Goal: Transaction & Acquisition: Book appointment/travel/reservation

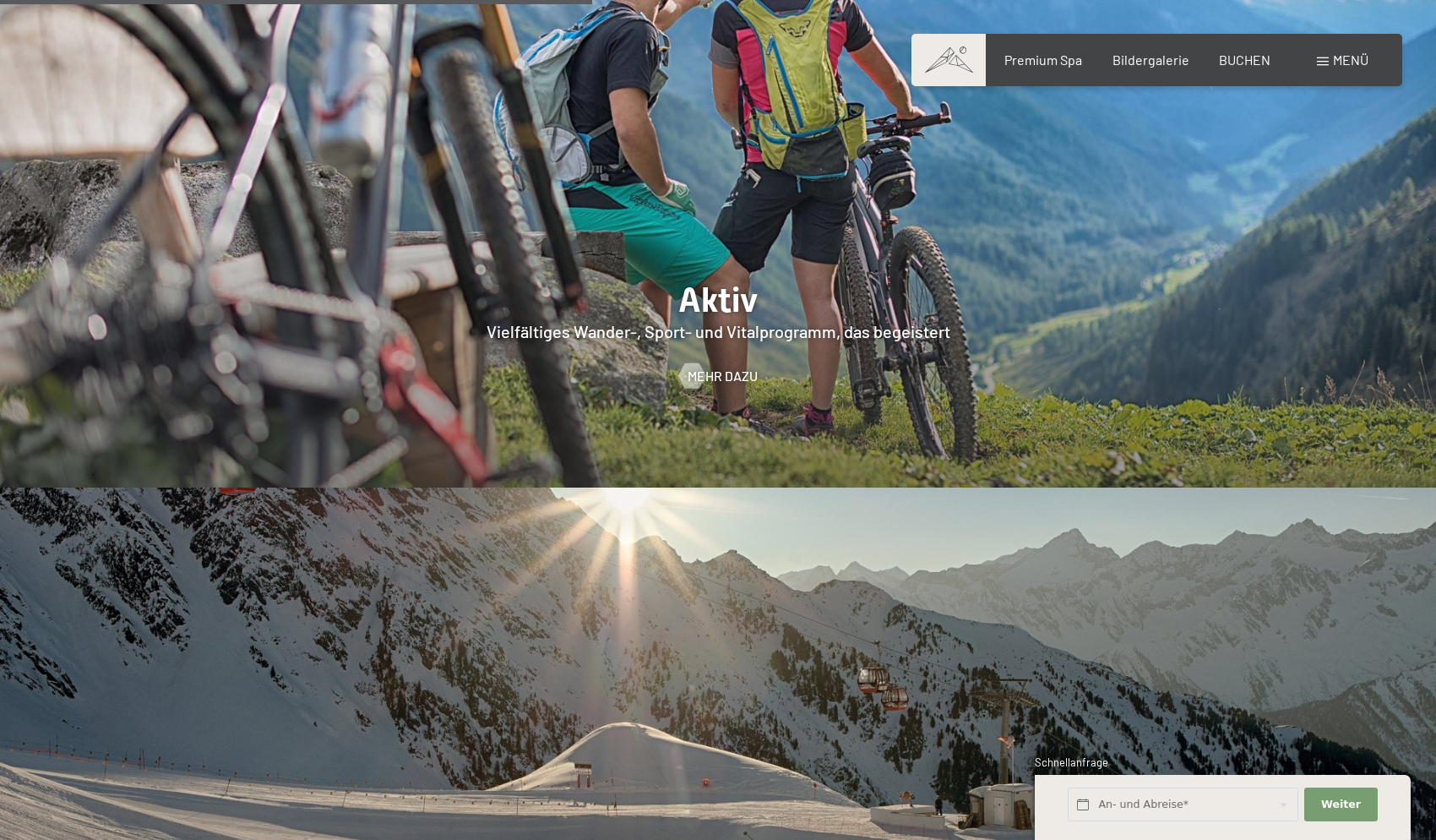
scroll to position [4053, 0]
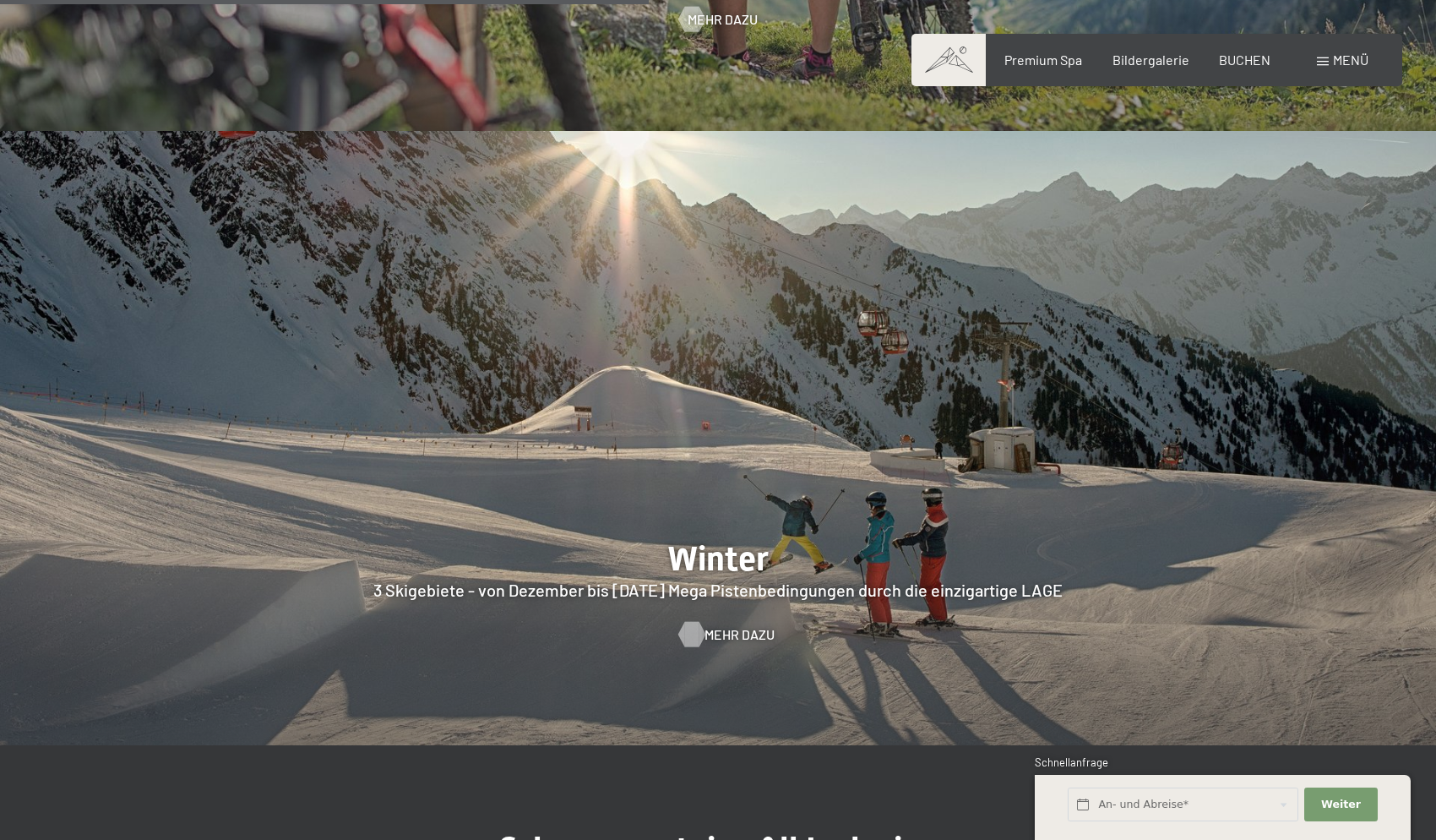
click at [743, 625] on span "Mehr dazu" at bounding box center [739, 634] width 70 height 18
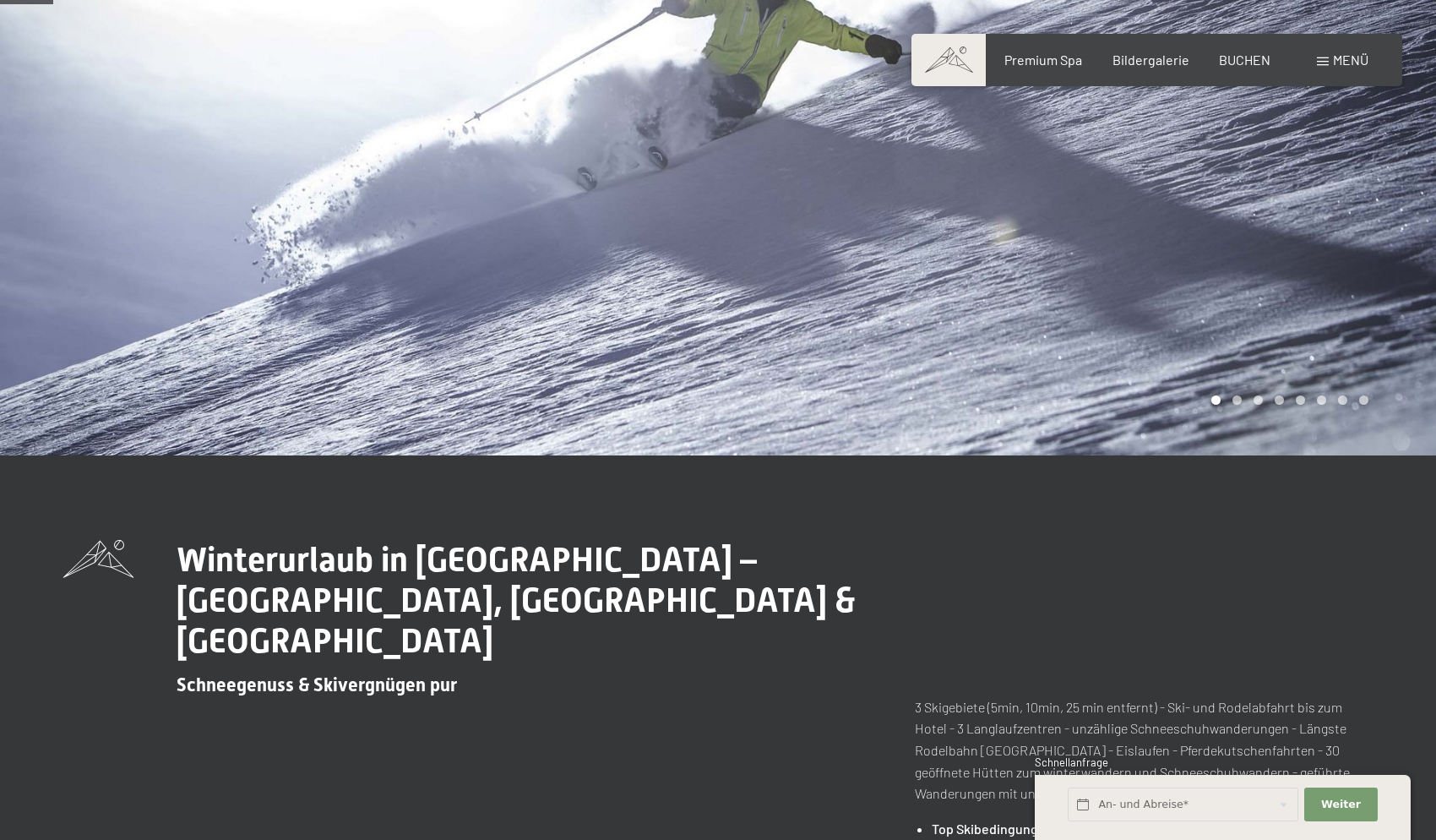
scroll to position [267, 0]
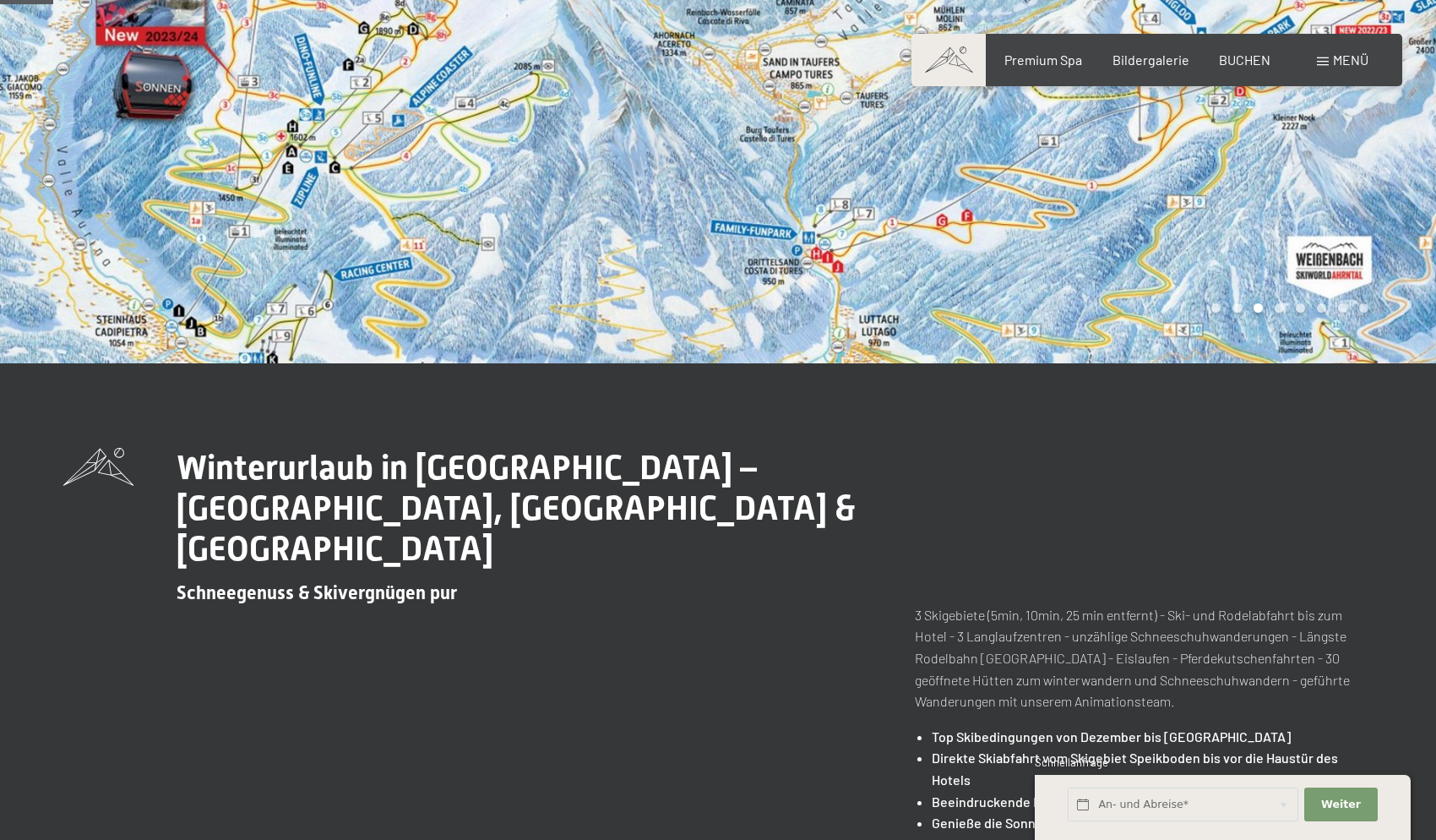
drag, startPoint x: 647, startPoint y: 250, endPoint x: 653, endPoint y: 323, distance: 73.2
click at [663, 358] on div at bounding box center [359, 47] width 718 height 630
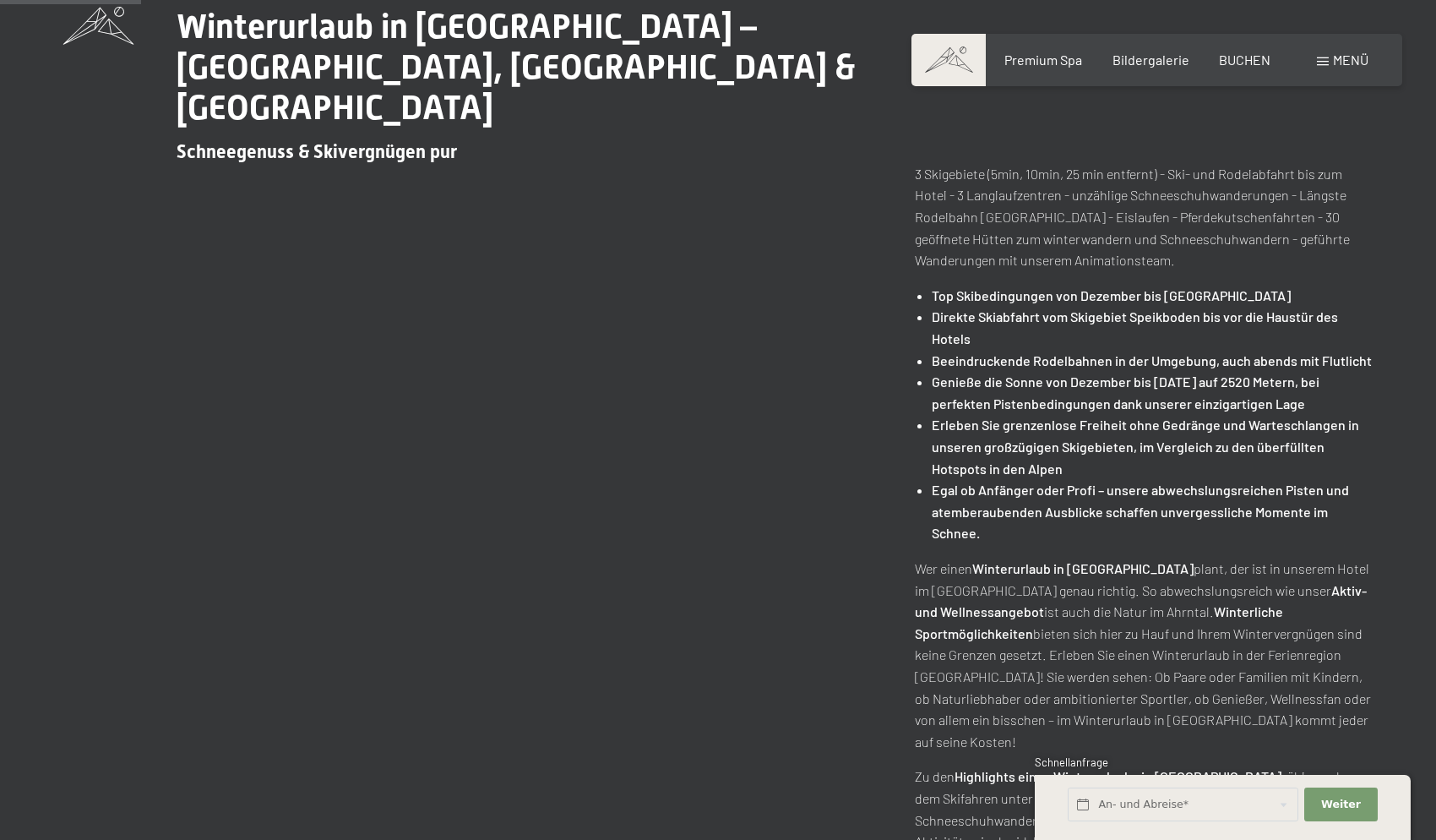
scroll to position [0, 0]
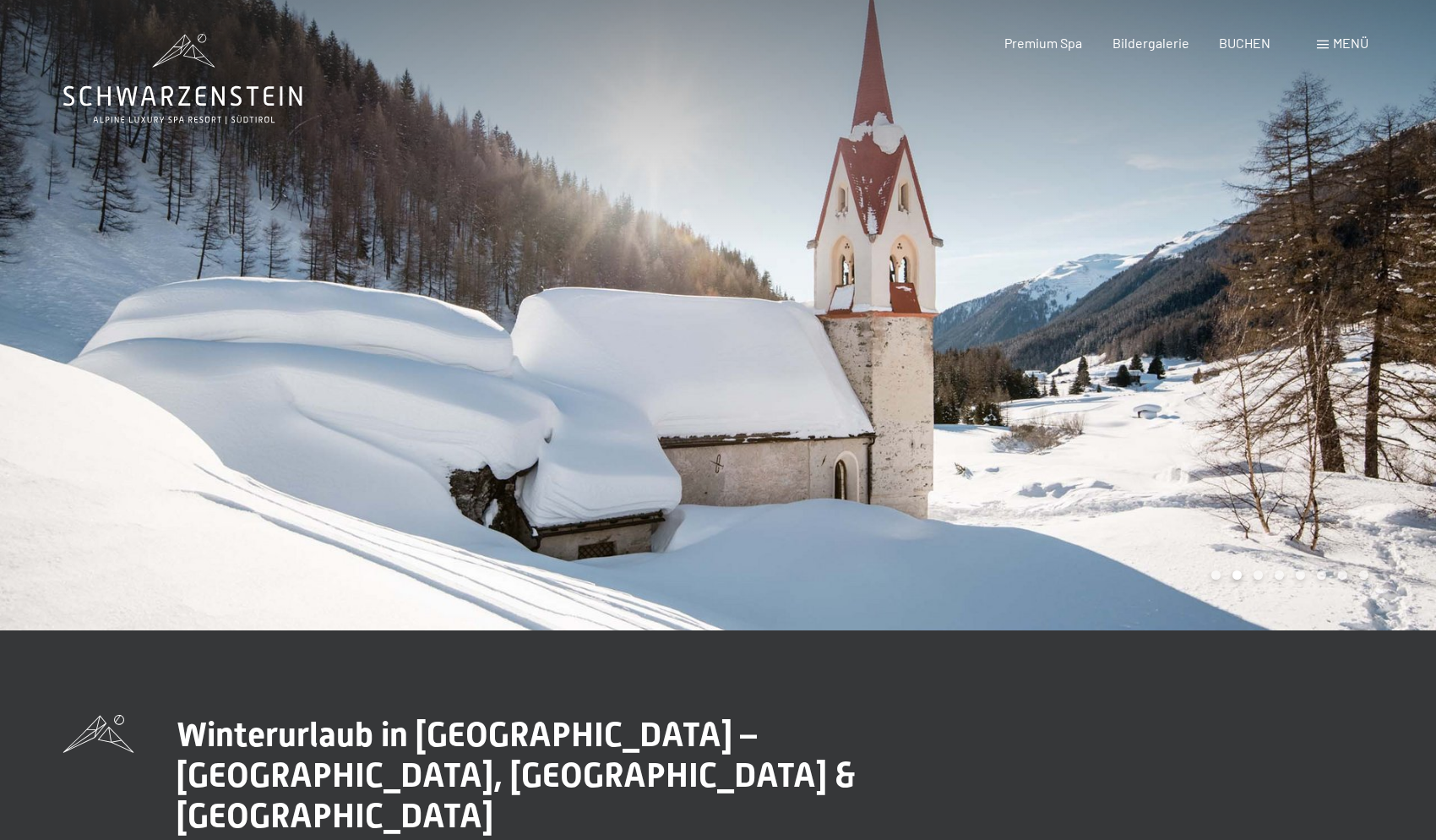
click at [303, 316] on div at bounding box center [359, 315] width 718 height 630
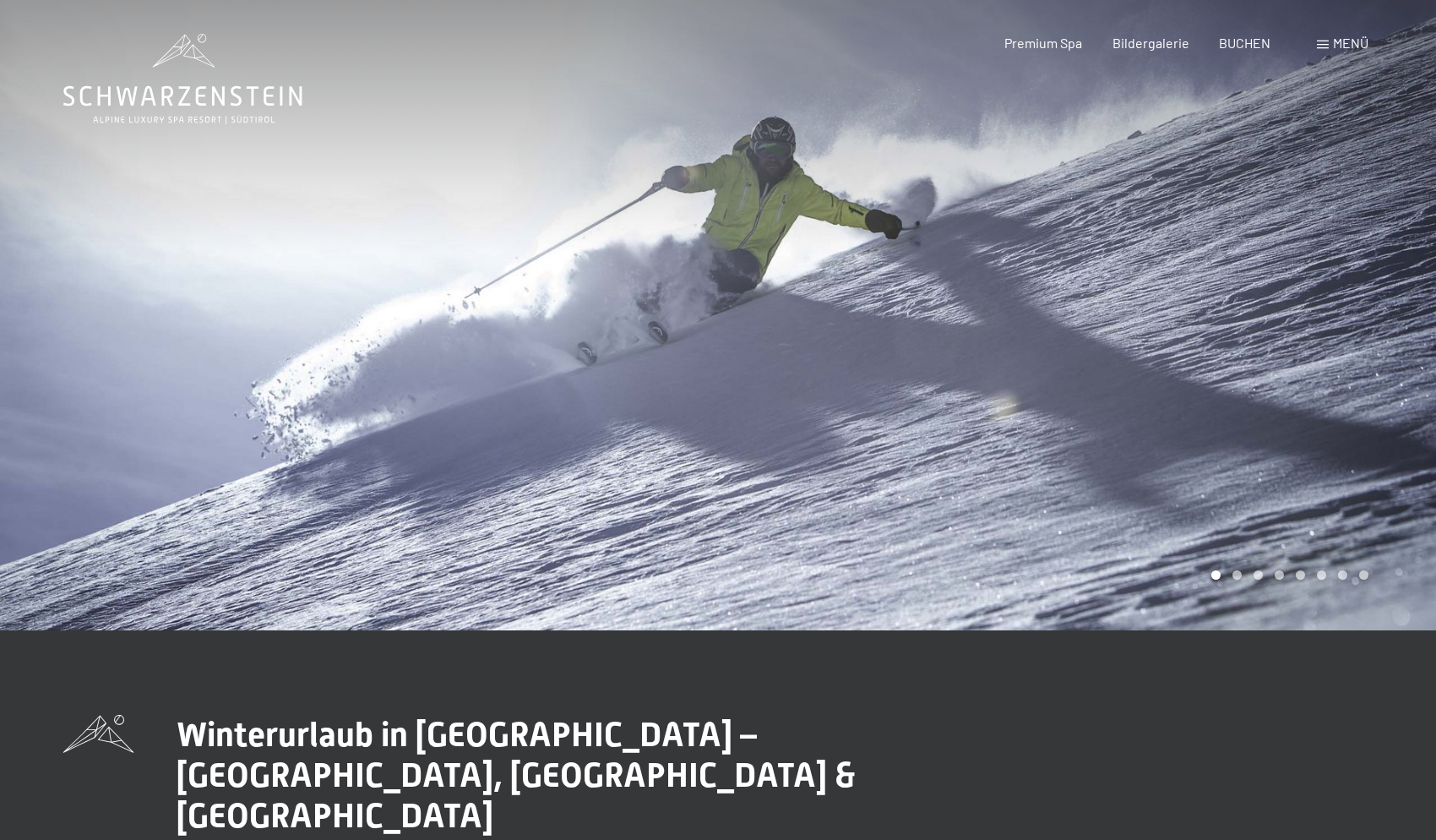
click at [106, 312] on div at bounding box center [359, 315] width 718 height 630
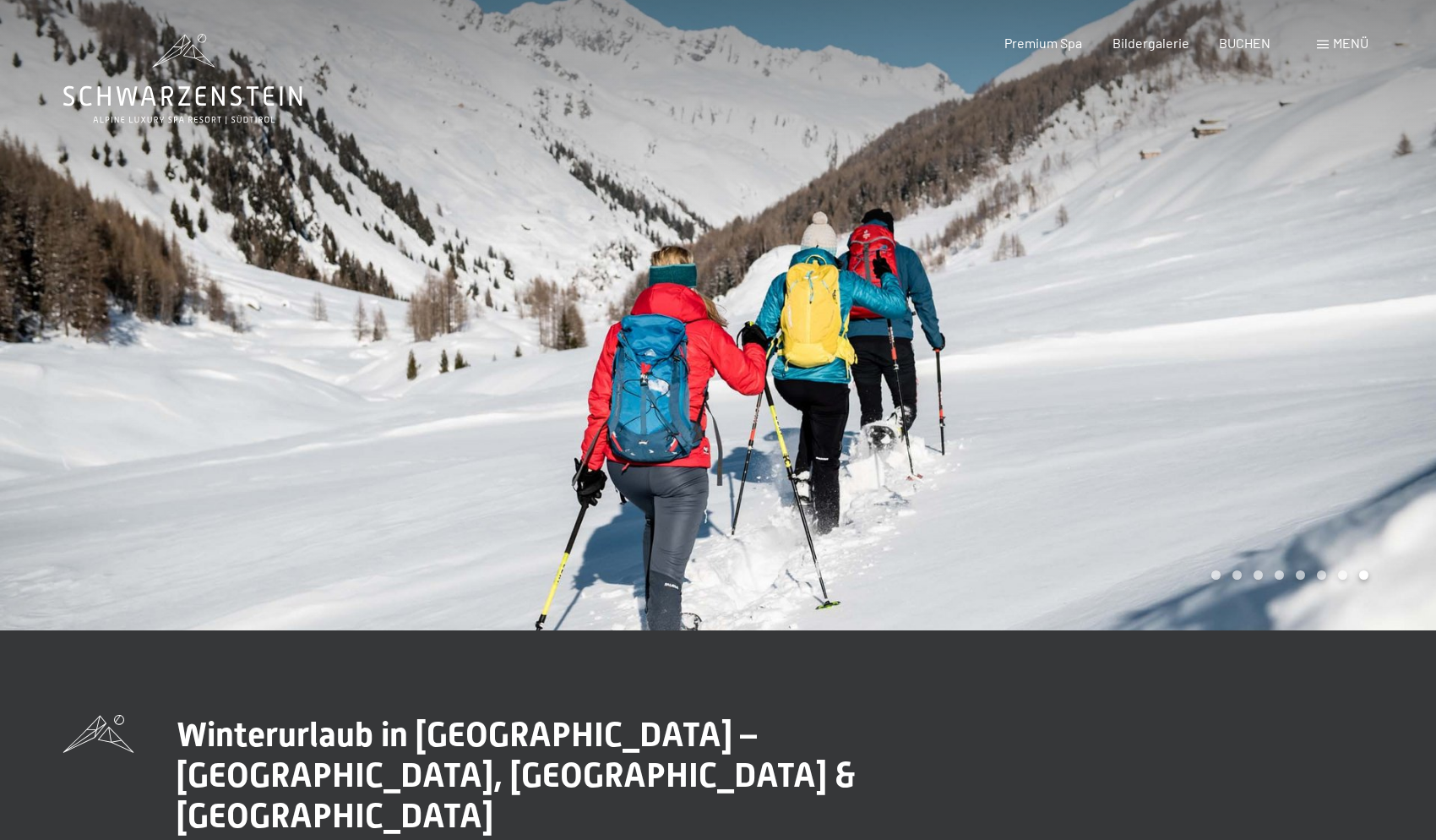
click at [162, 296] on div at bounding box center [359, 315] width 718 height 630
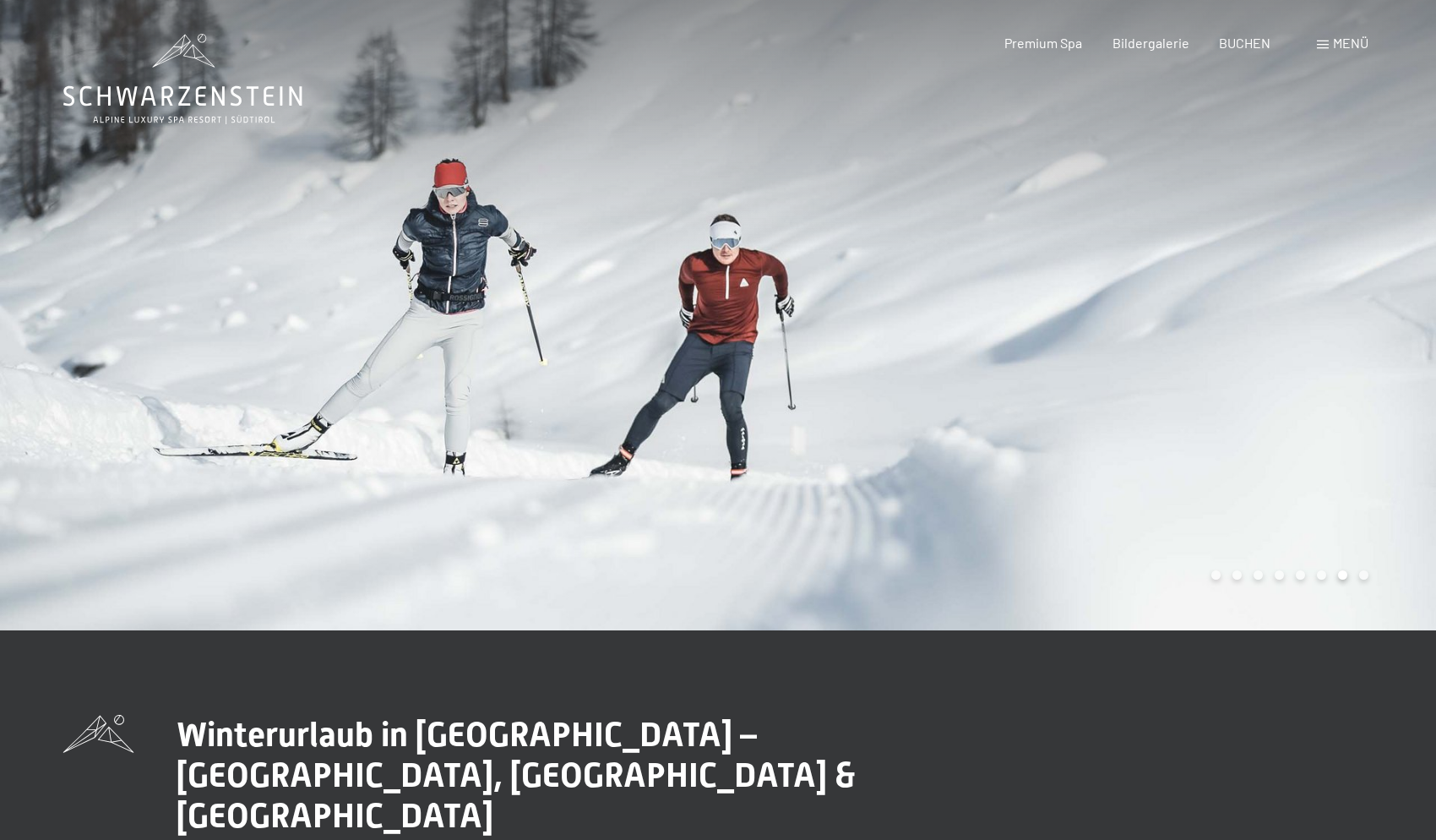
click at [321, 302] on div at bounding box center [359, 315] width 718 height 630
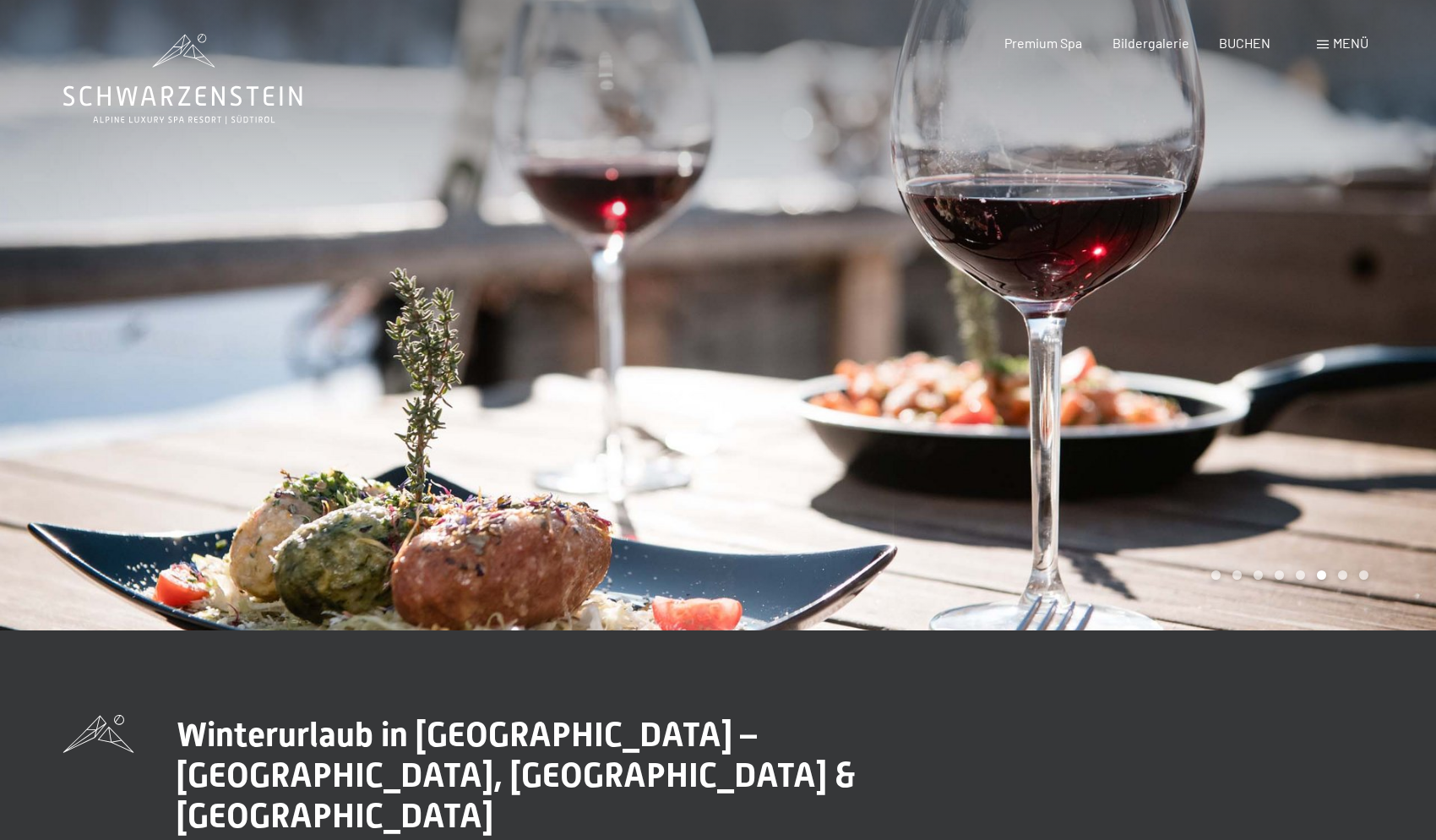
click at [321, 302] on div at bounding box center [359, 315] width 718 height 630
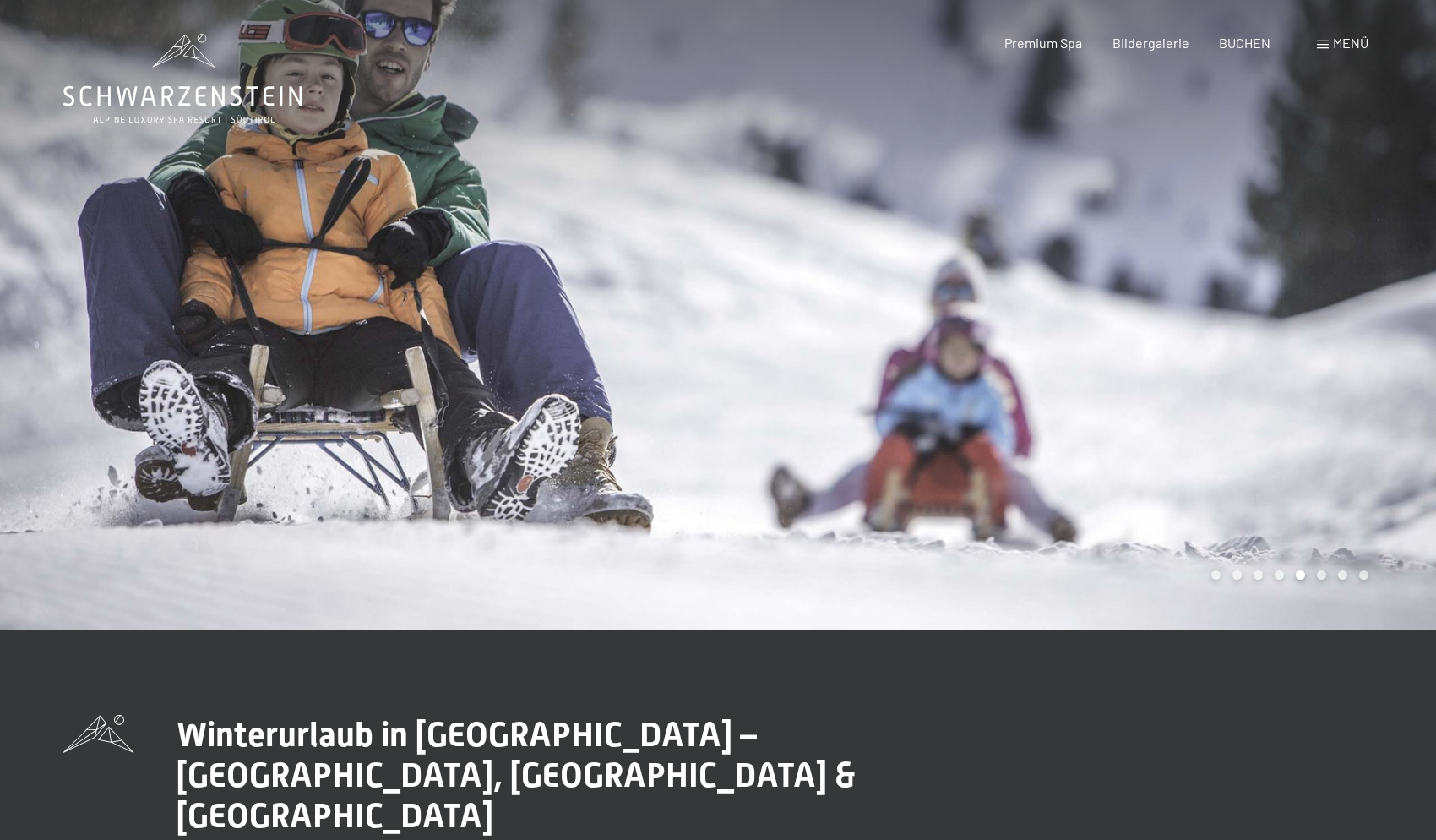
click at [321, 300] on div at bounding box center [359, 315] width 718 height 630
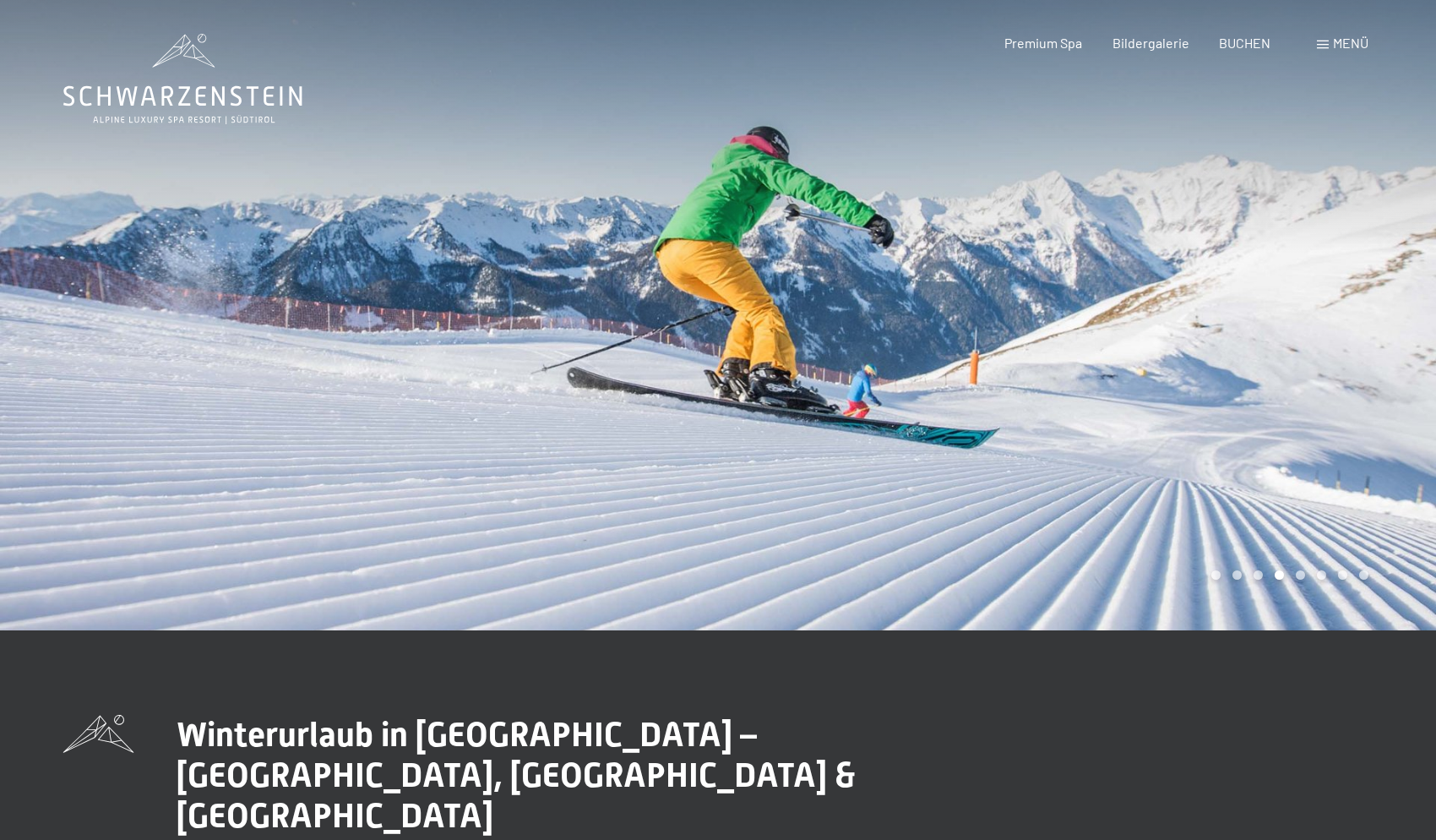
click at [323, 300] on div at bounding box center [359, 315] width 718 height 630
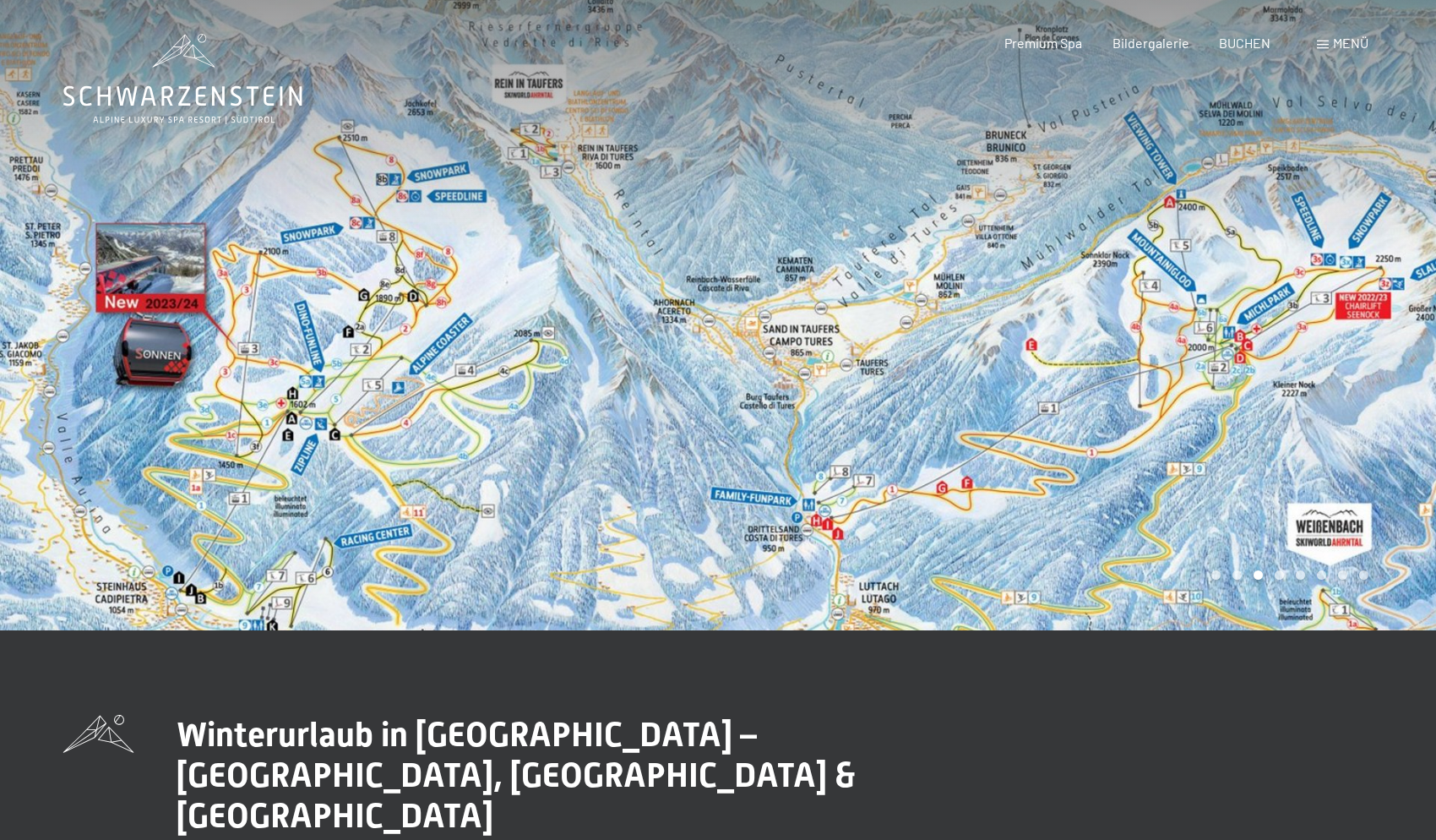
drag, startPoint x: 513, startPoint y: 310, endPoint x: 534, endPoint y: 427, distance: 118.9
click at [534, 427] on div at bounding box center [359, 315] width 718 height 630
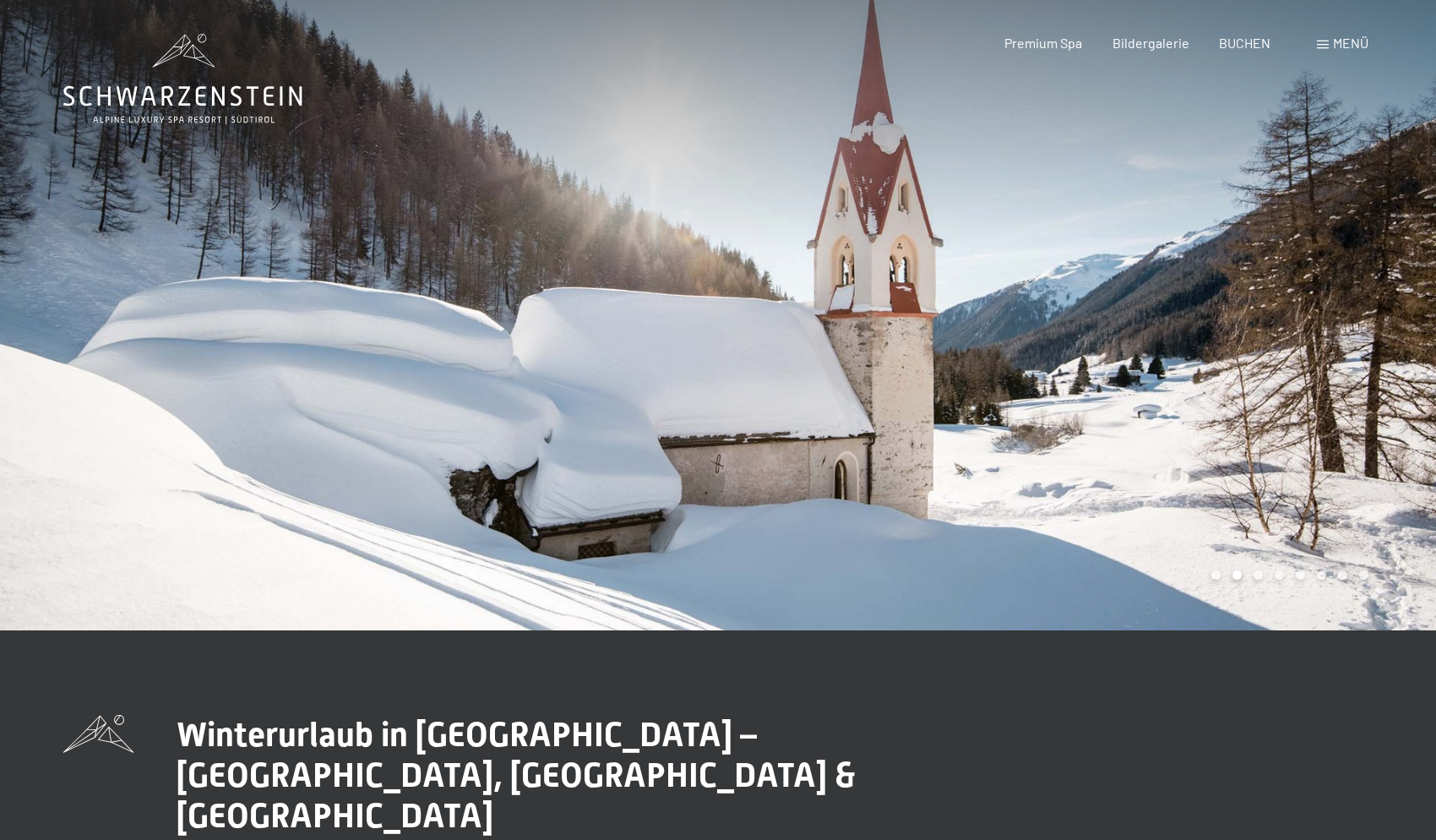
click at [534, 427] on div at bounding box center [359, 315] width 718 height 630
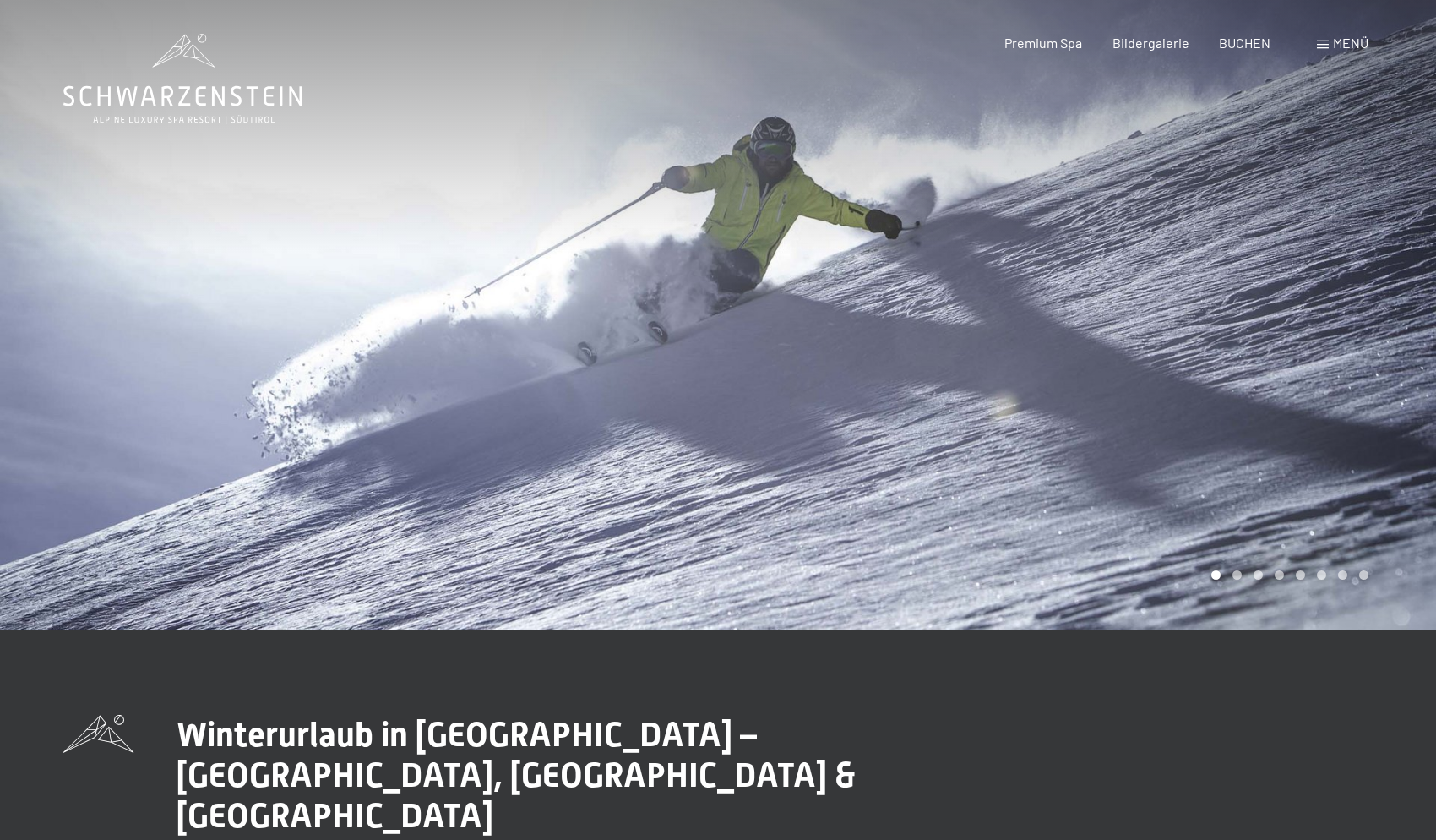
click at [534, 427] on div at bounding box center [359, 315] width 718 height 630
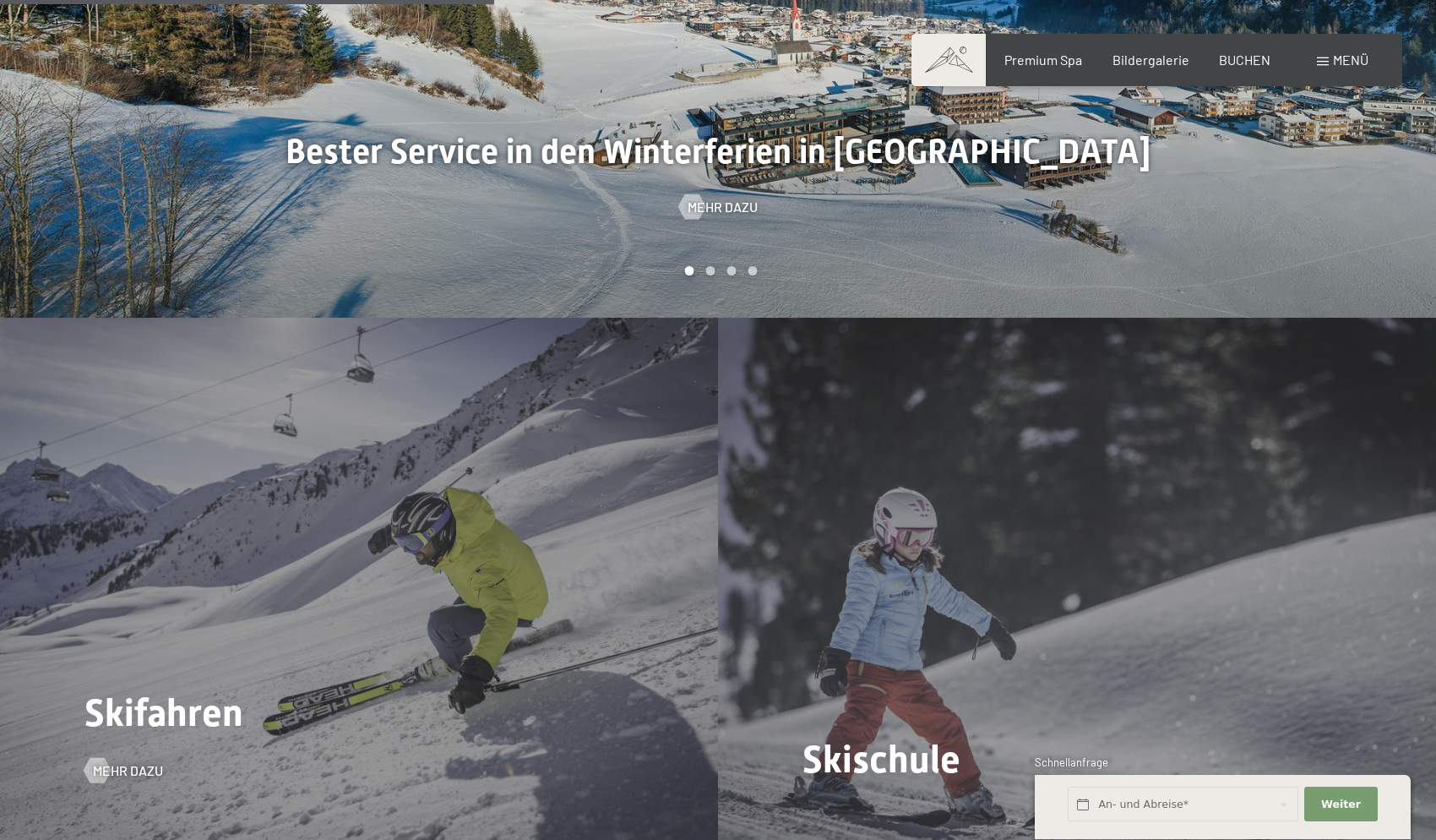
scroll to position [614, 0]
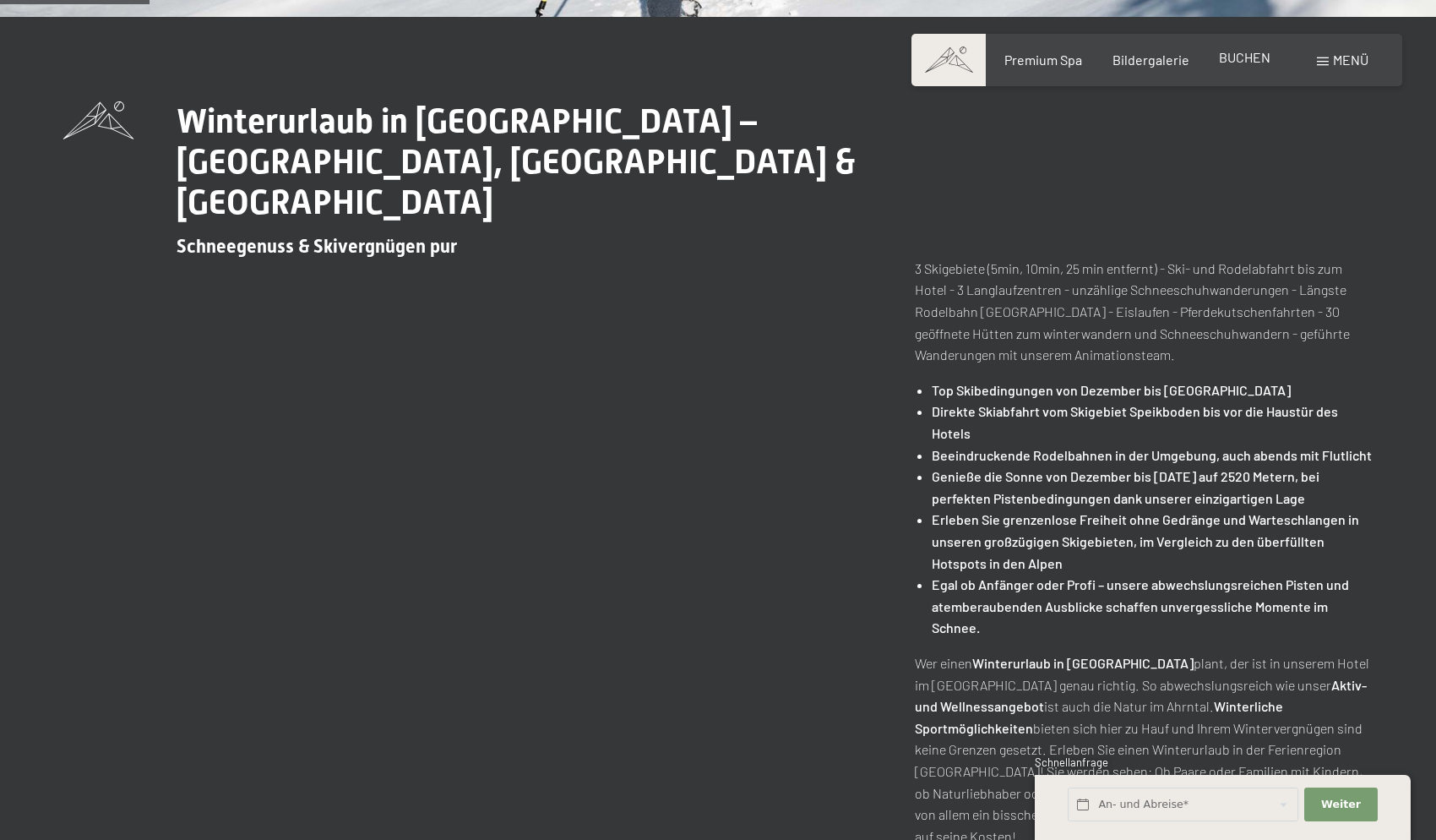
click at [1254, 57] on span "BUCHEN" at bounding box center [1244, 57] width 51 height 16
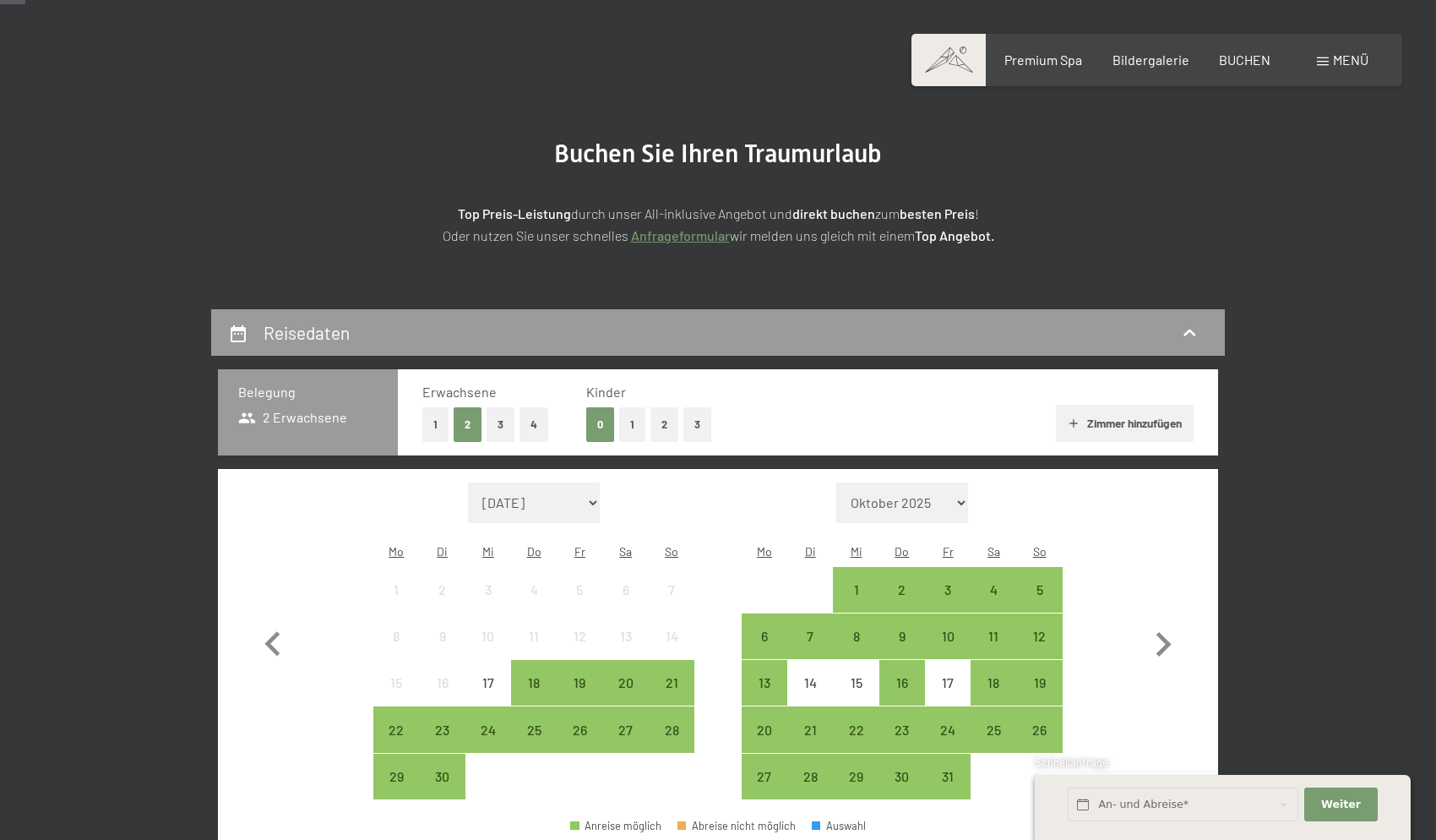
scroll to position [97, 0]
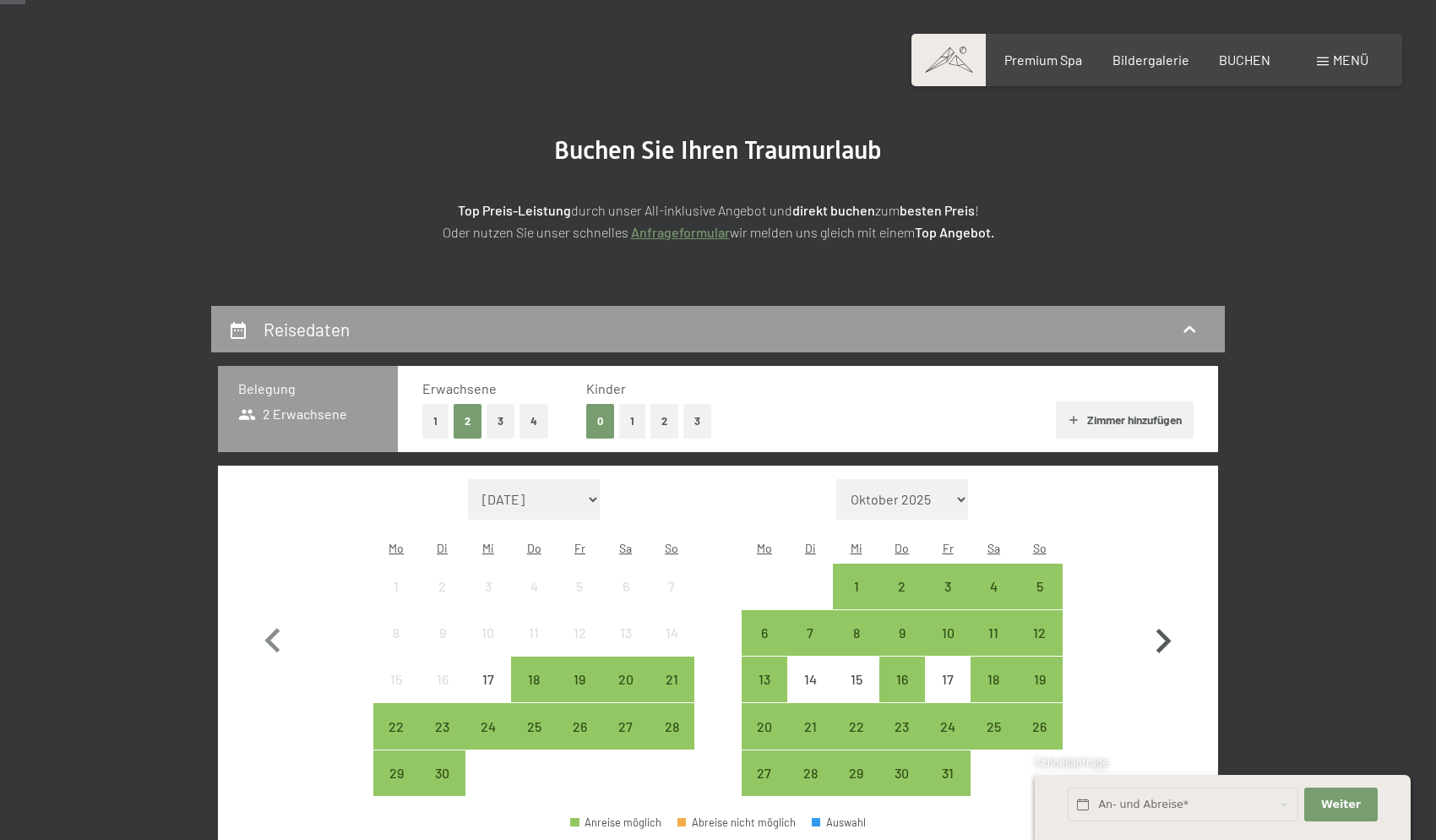
click at [1178, 628] on icon "button" at bounding box center [1163, 641] width 49 height 49
select select "[DATE]"
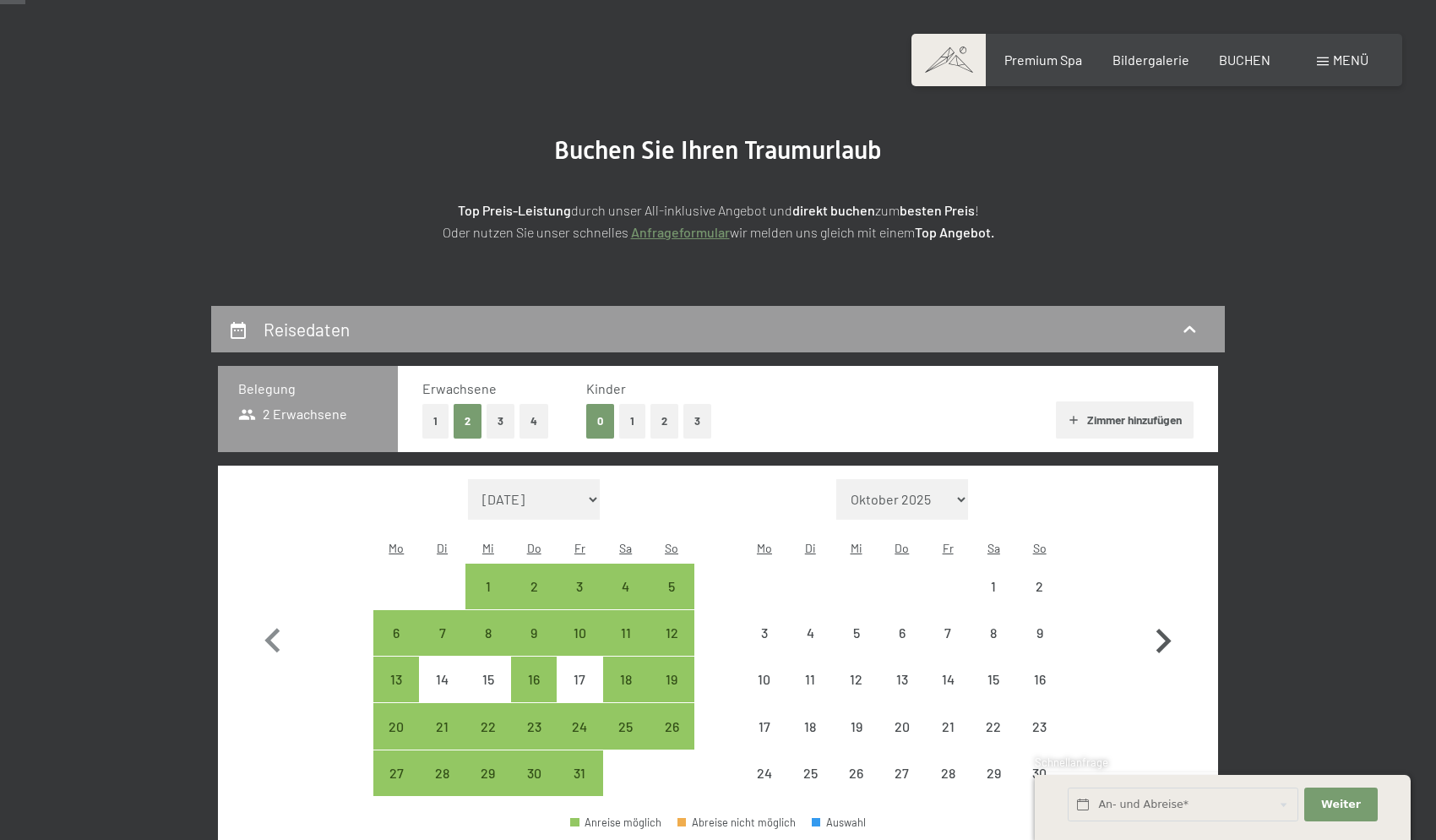
click at [1167, 629] on icon "button" at bounding box center [1164, 641] width 15 height 24
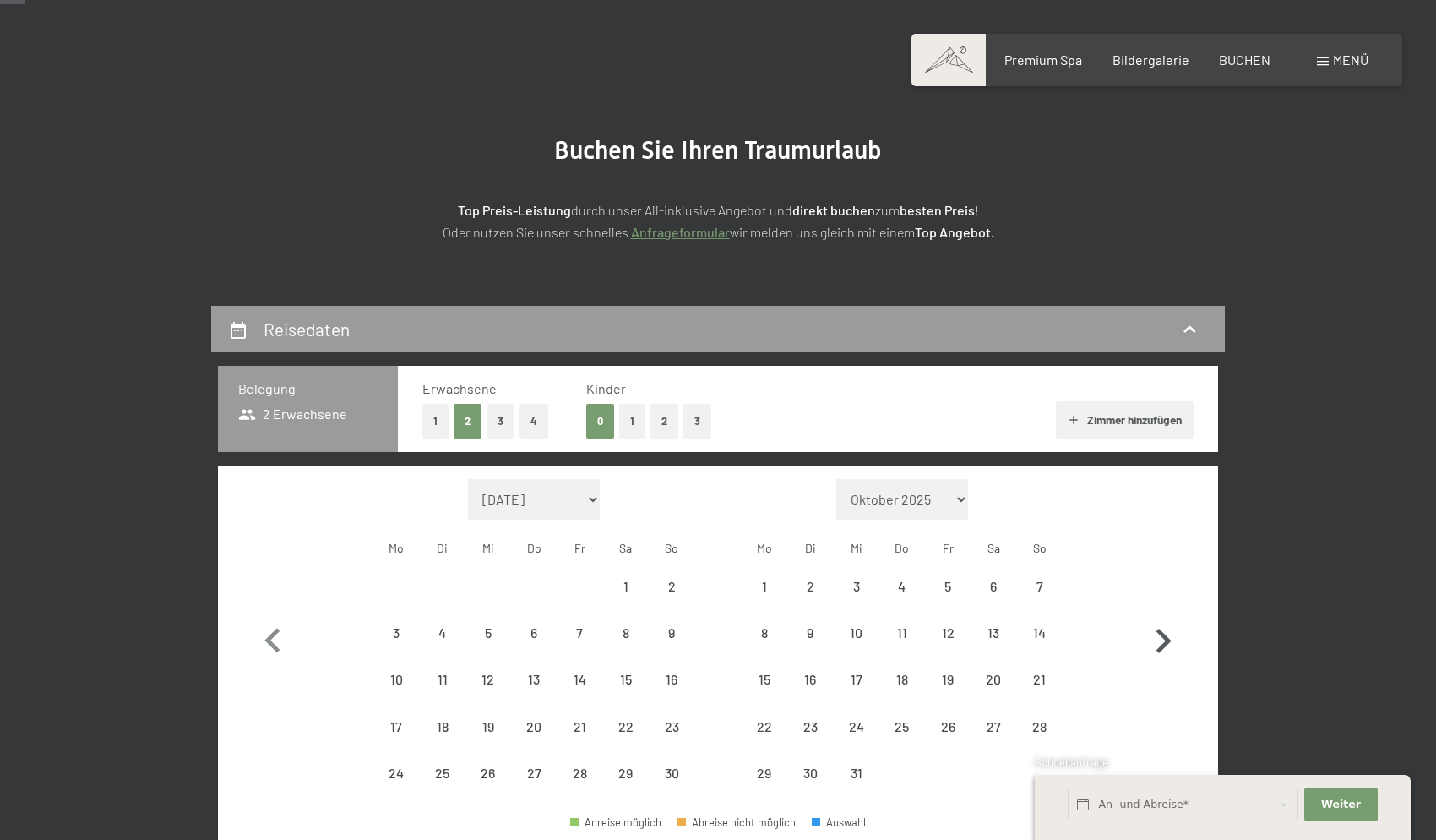
click at [1167, 629] on icon "button" at bounding box center [1164, 641] width 15 height 24
select select "[DATE]"
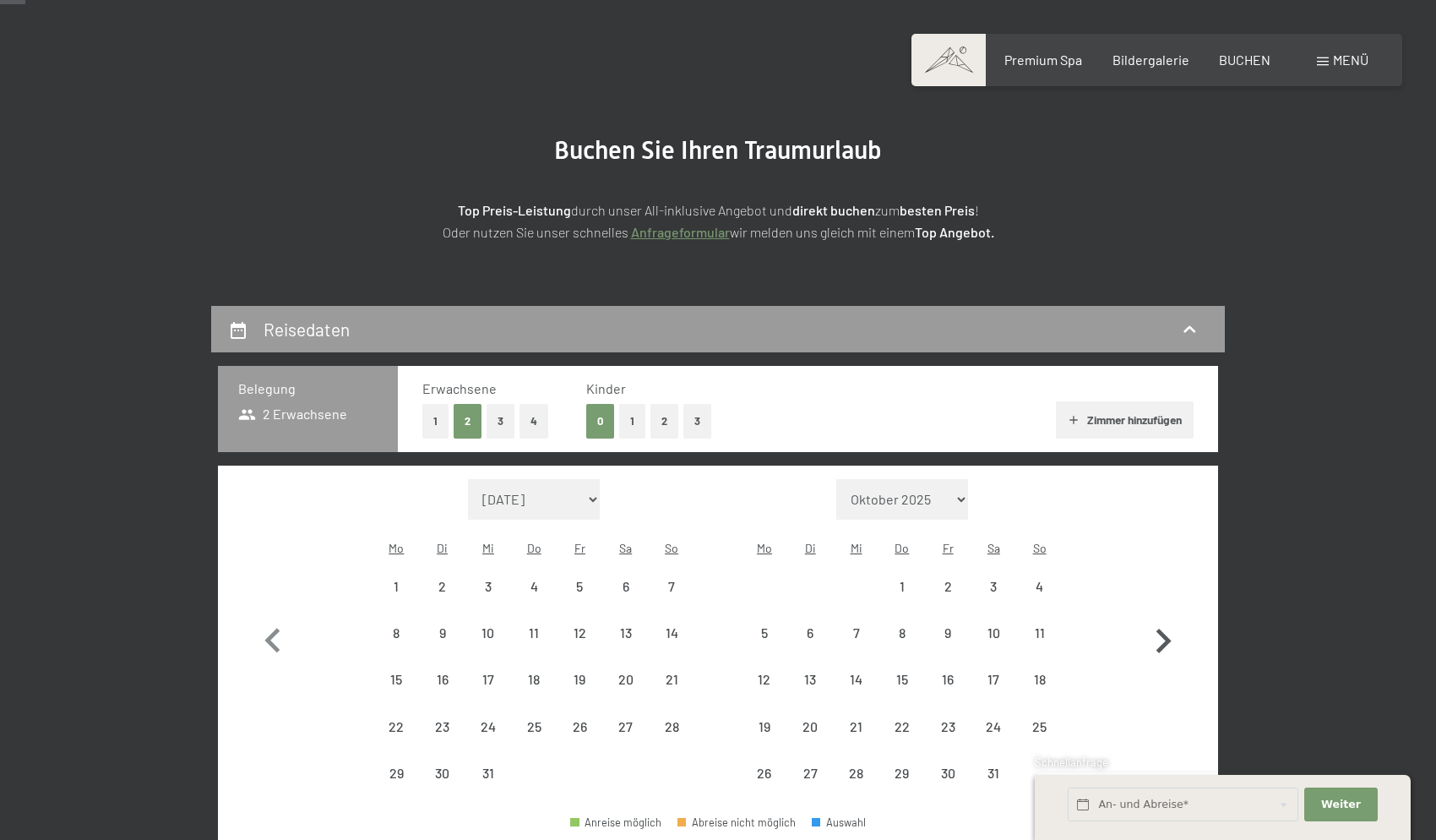
click at [1167, 629] on icon "button" at bounding box center [1164, 641] width 15 height 24
select select "[DATE]"
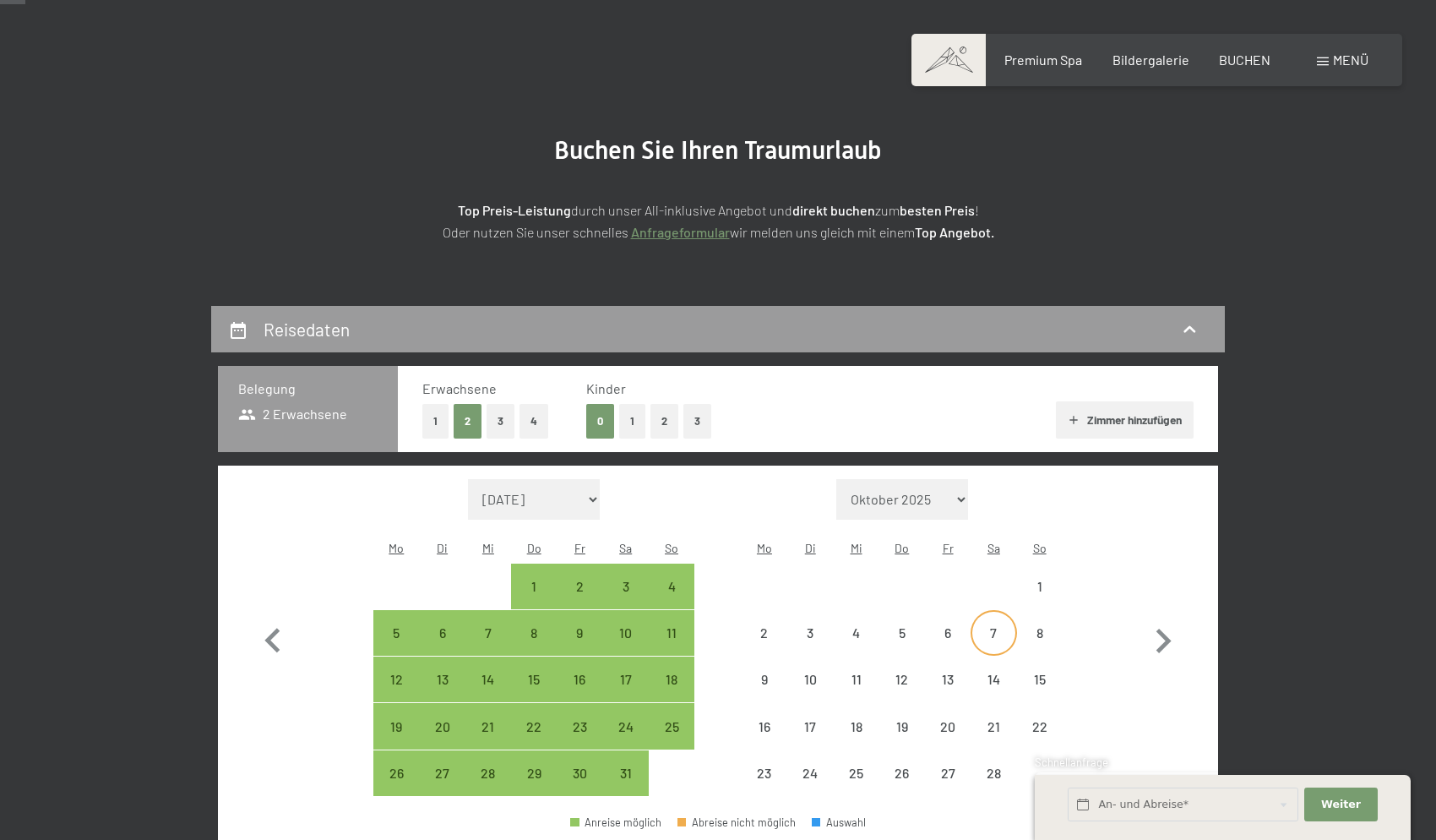
select select "[DATE]"
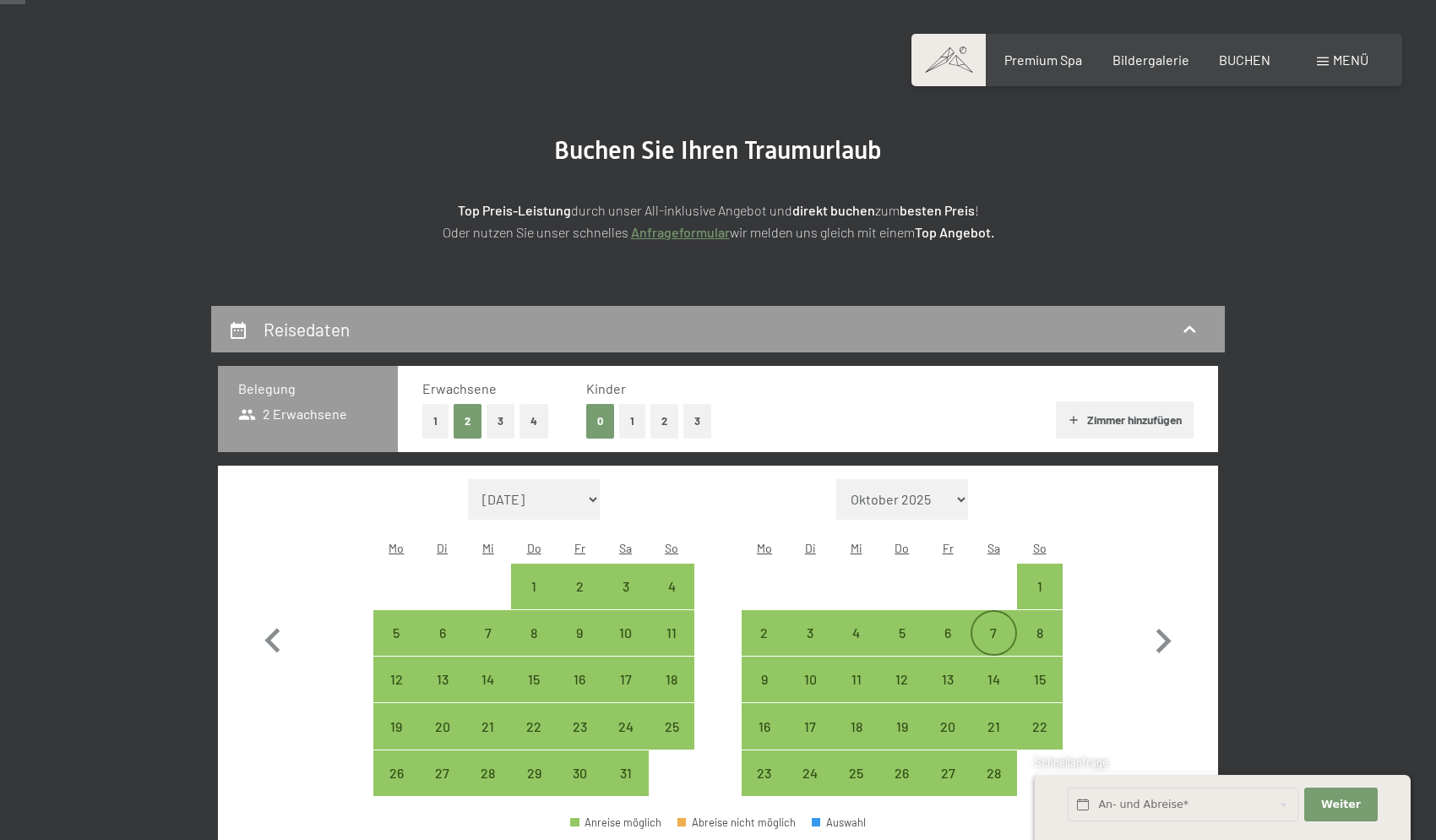
click at [987, 626] on div "7" at bounding box center [994, 647] width 43 height 43
select select "[DATE]"
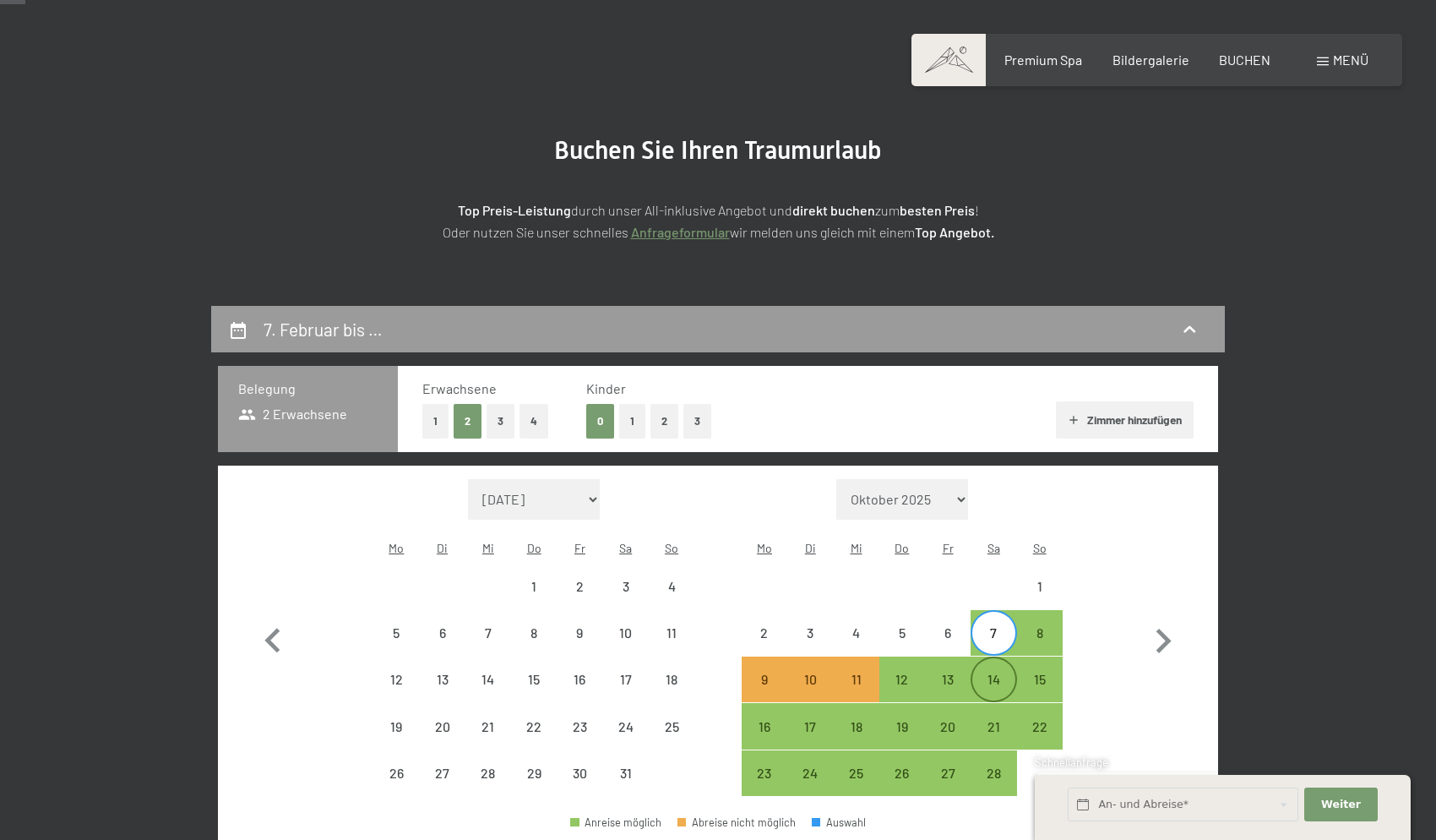
click at [994, 673] on div "14" at bounding box center [994, 694] width 43 height 43
select select "[DATE]"
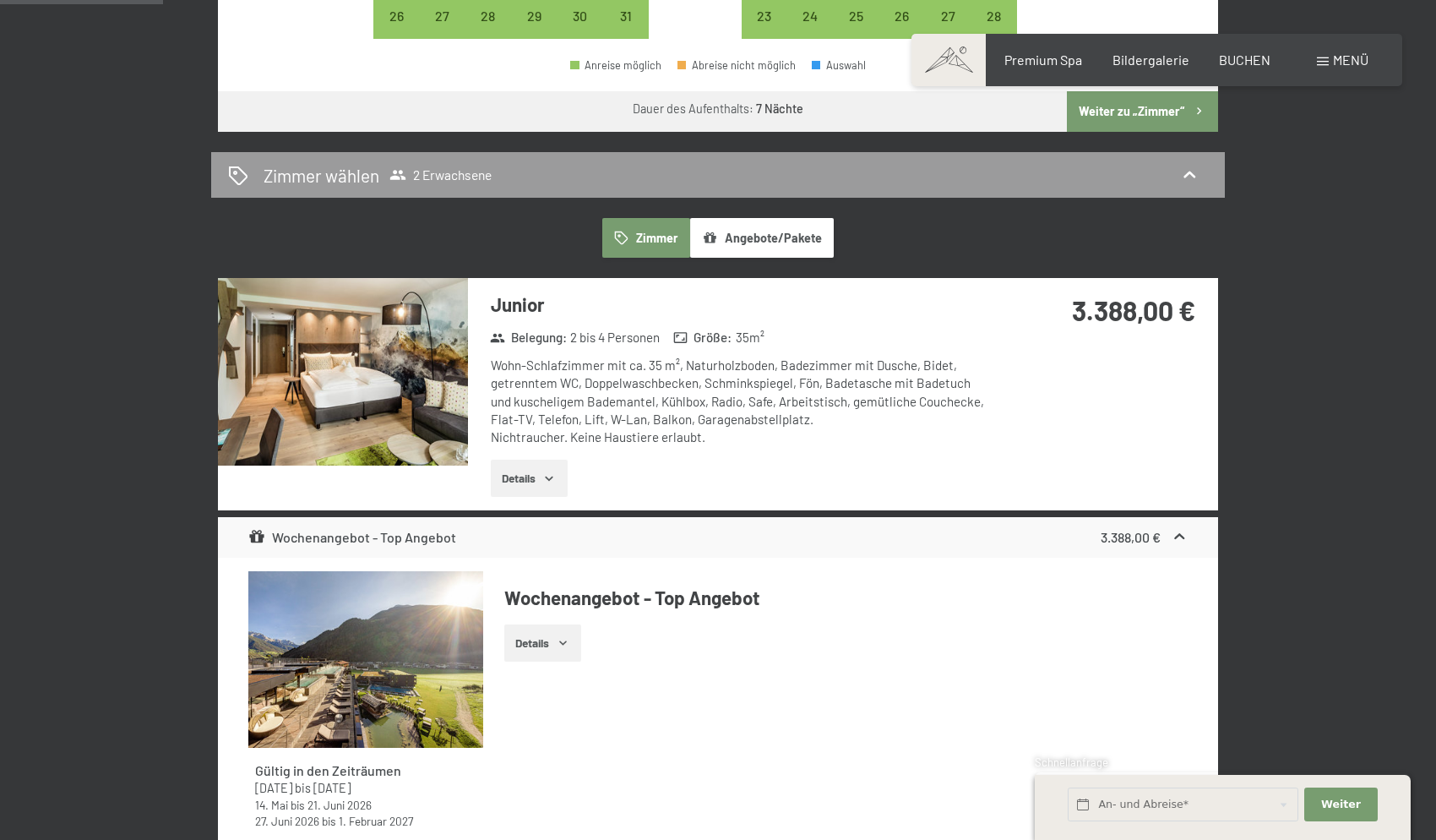
scroll to position [851, 0]
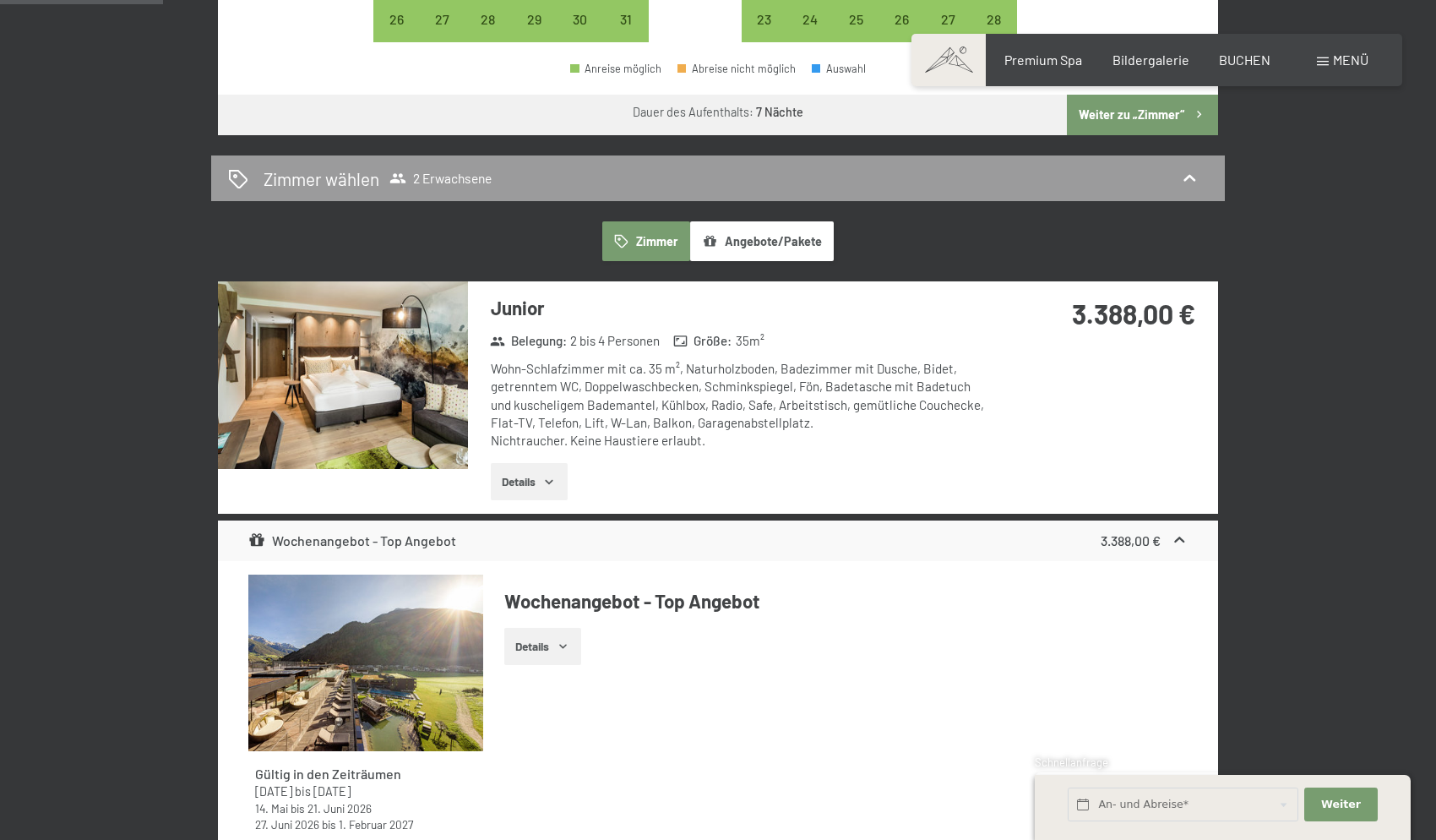
click at [423, 170] on span "2 Erwachsene" at bounding box center [441, 178] width 103 height 16
select select "[DATE]"
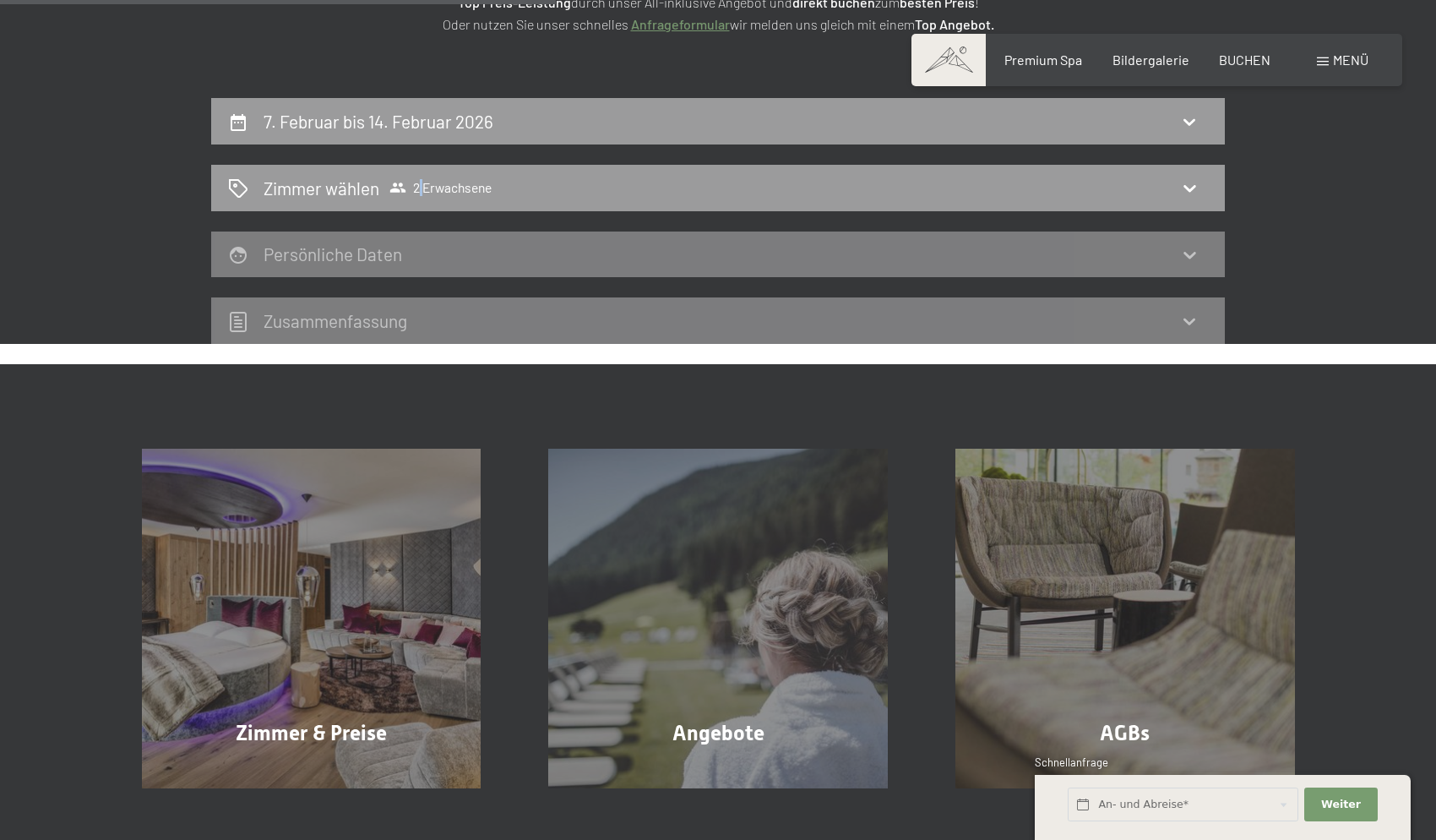
scroll to position [186, 0]
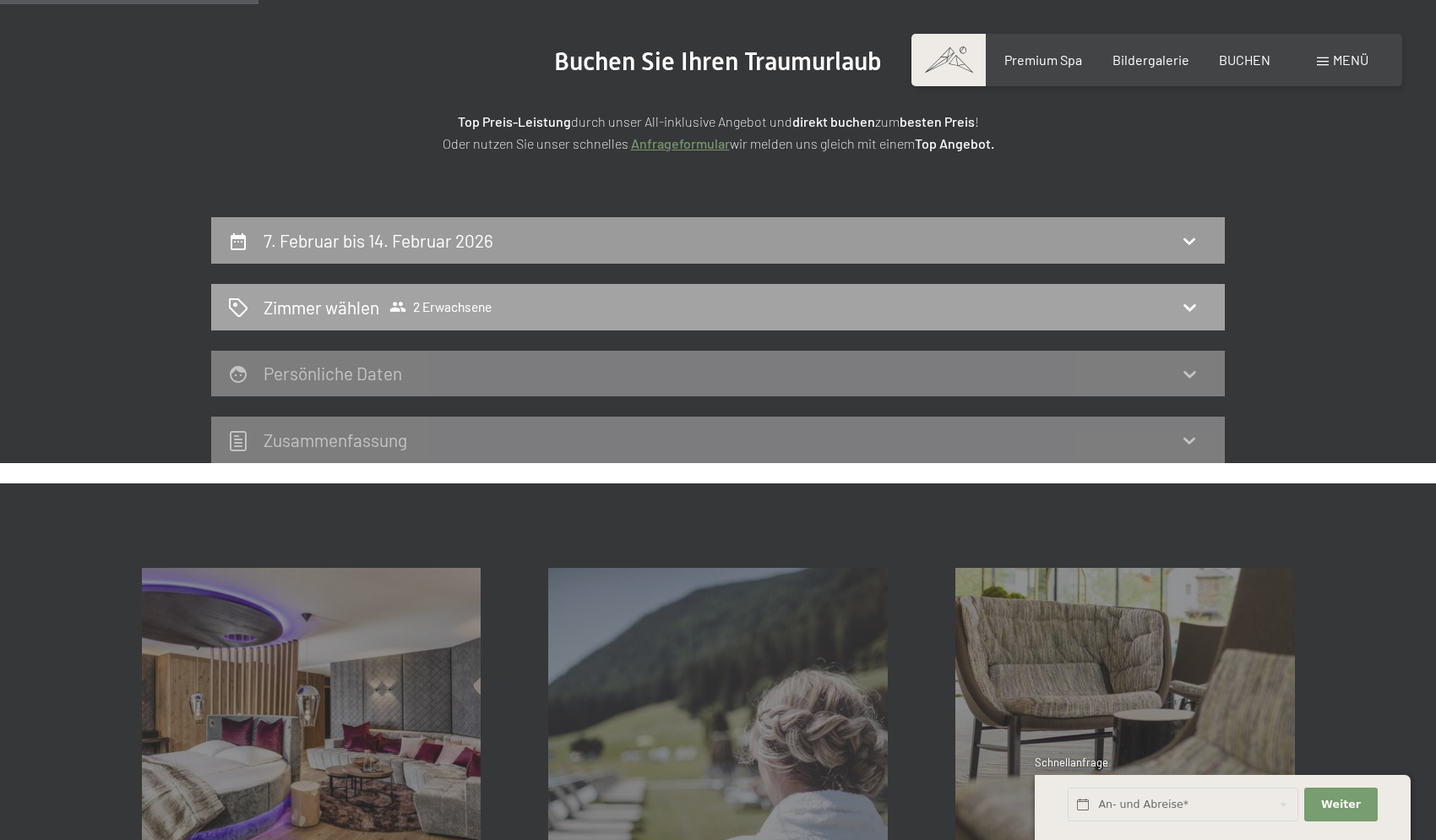
click at [462, 312] on span "2 Erwachsene" at bounding box center [441, 306] width 103 height 16
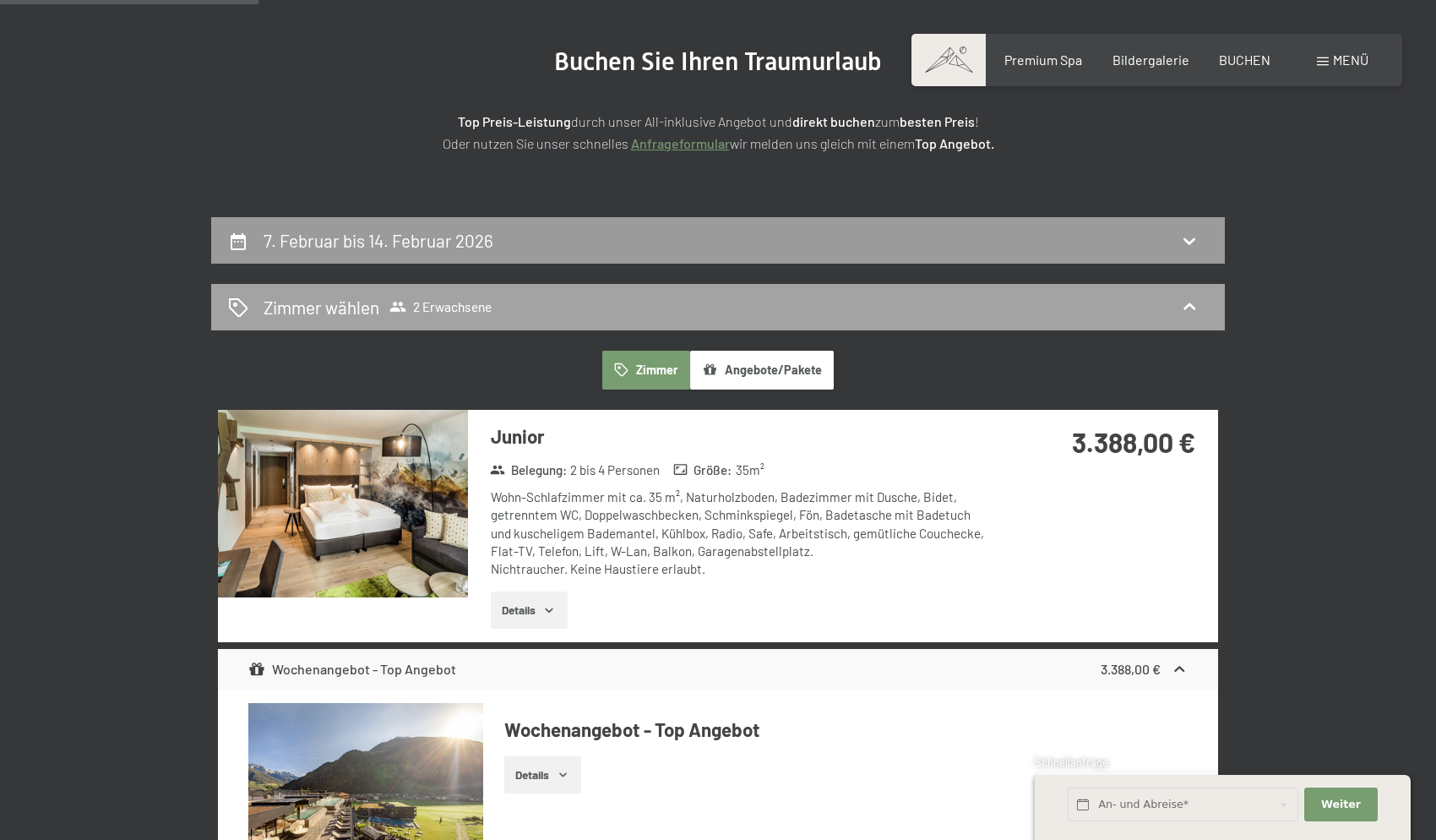
click at [463, 312] on span "2 Erwachsene" at bounding box center [441, 306] width 103 height 16
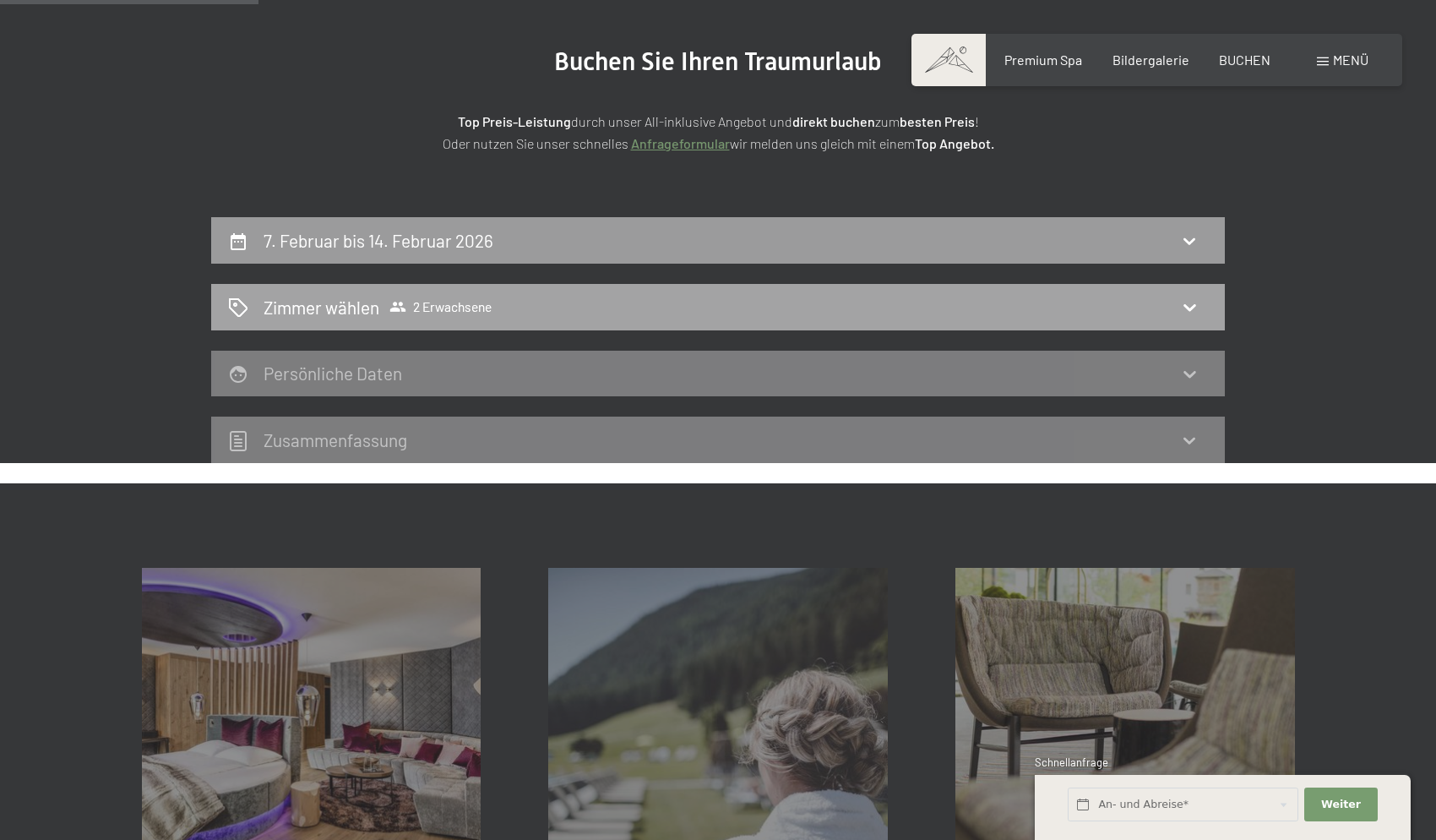
click at [392, 308] on icon at bounding box center [398, 307] width 16 height 10
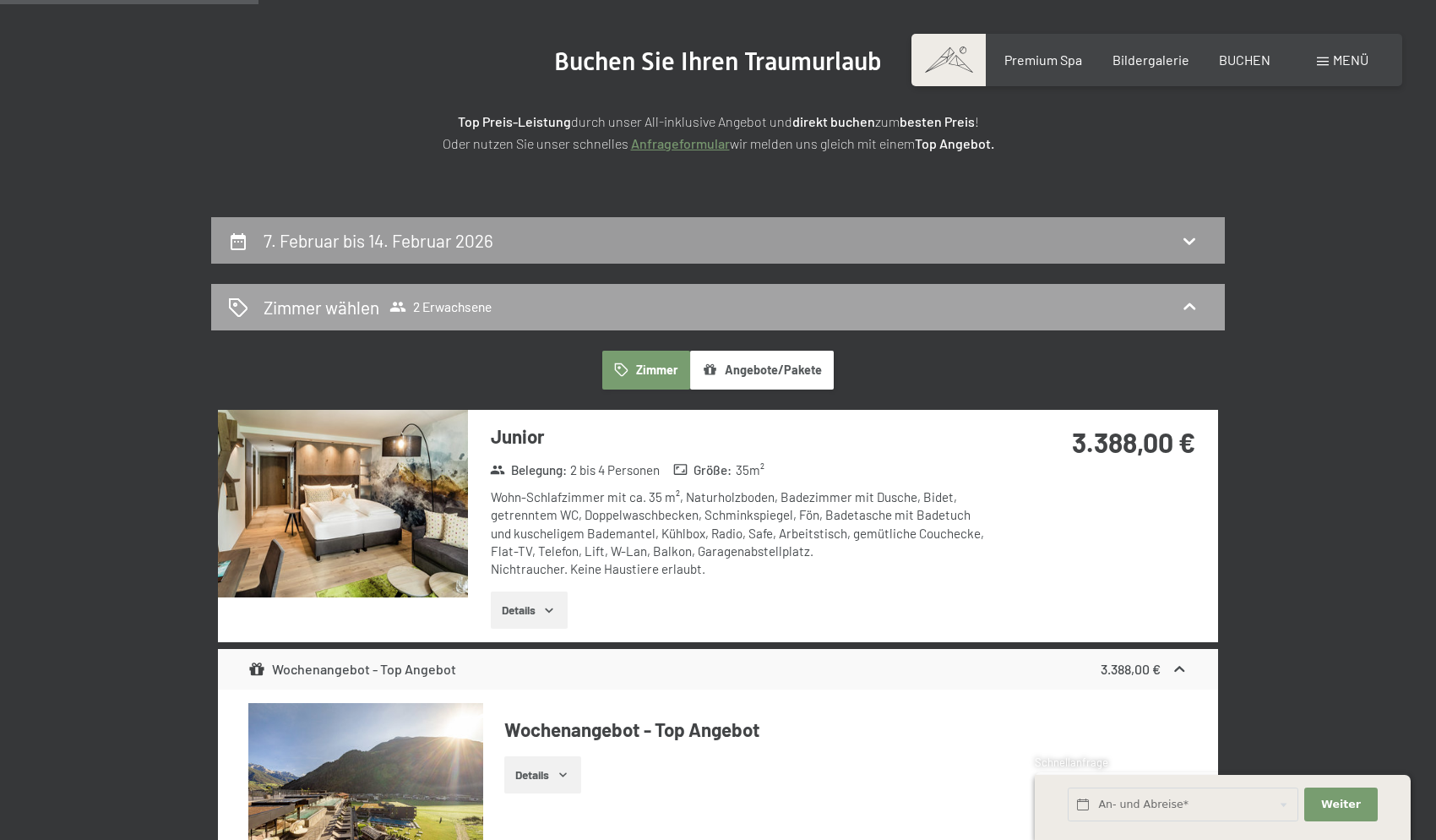
click at [392, 308] on icon at bounding box center [398, 307] width 16 height 10
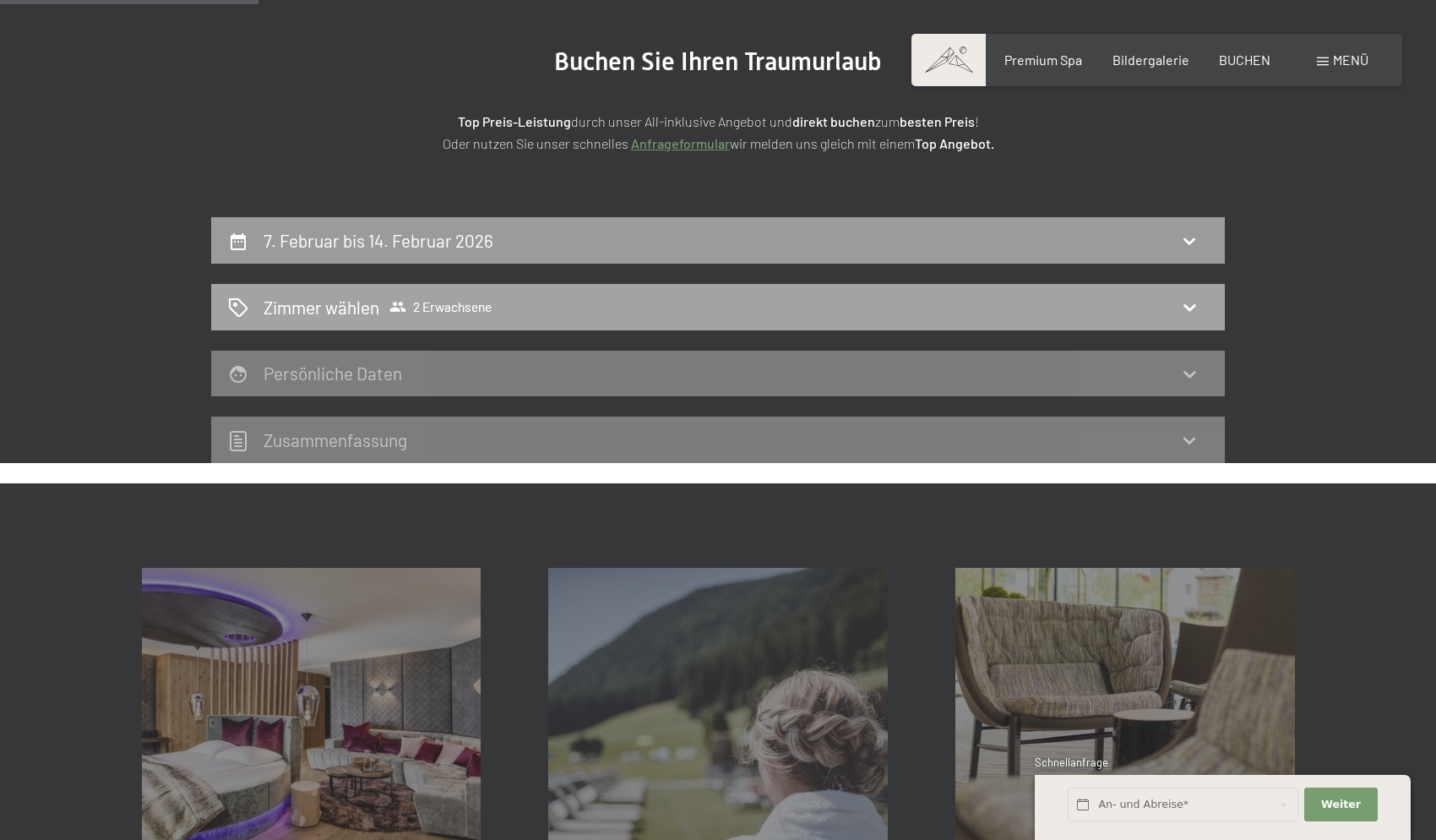
click at [1189, 304] on icon at bounding box center [1189, 306] width 20 height 20
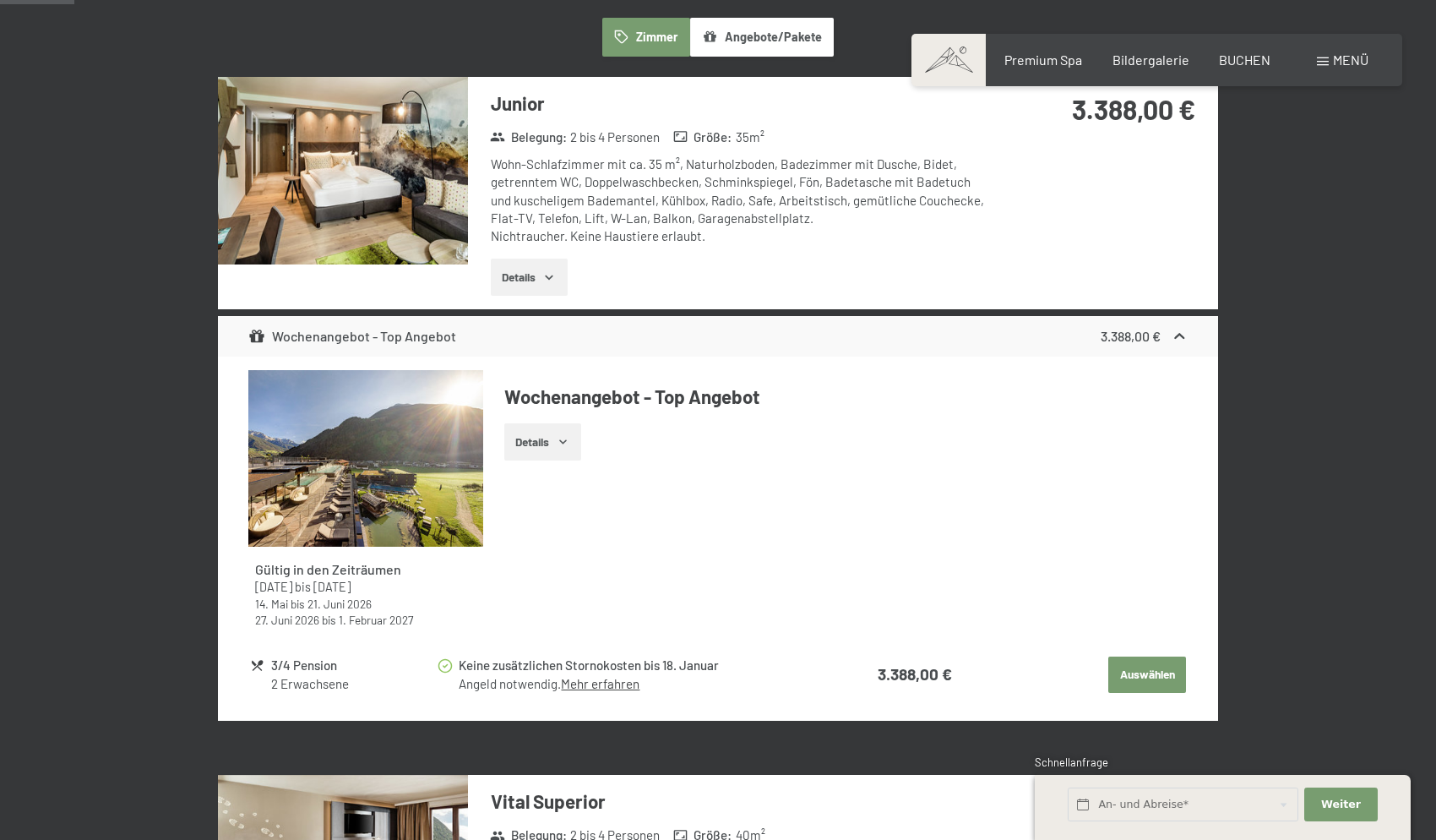
scroll to position [0, 0]
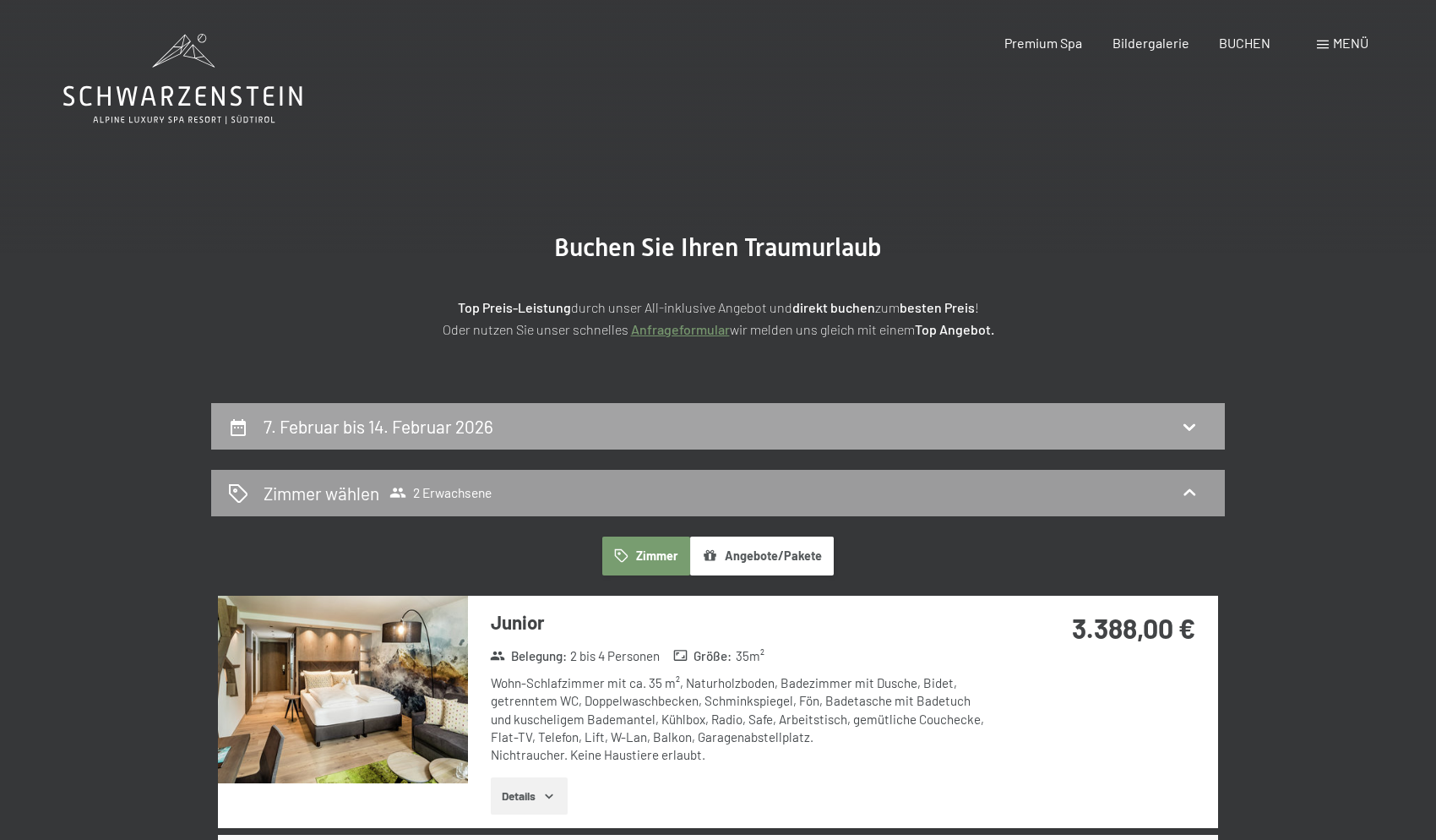
click at [671, 416] on div "7. Februar bis 14. Februar 2026" at bounding box center [718, 426] width 980 height 24
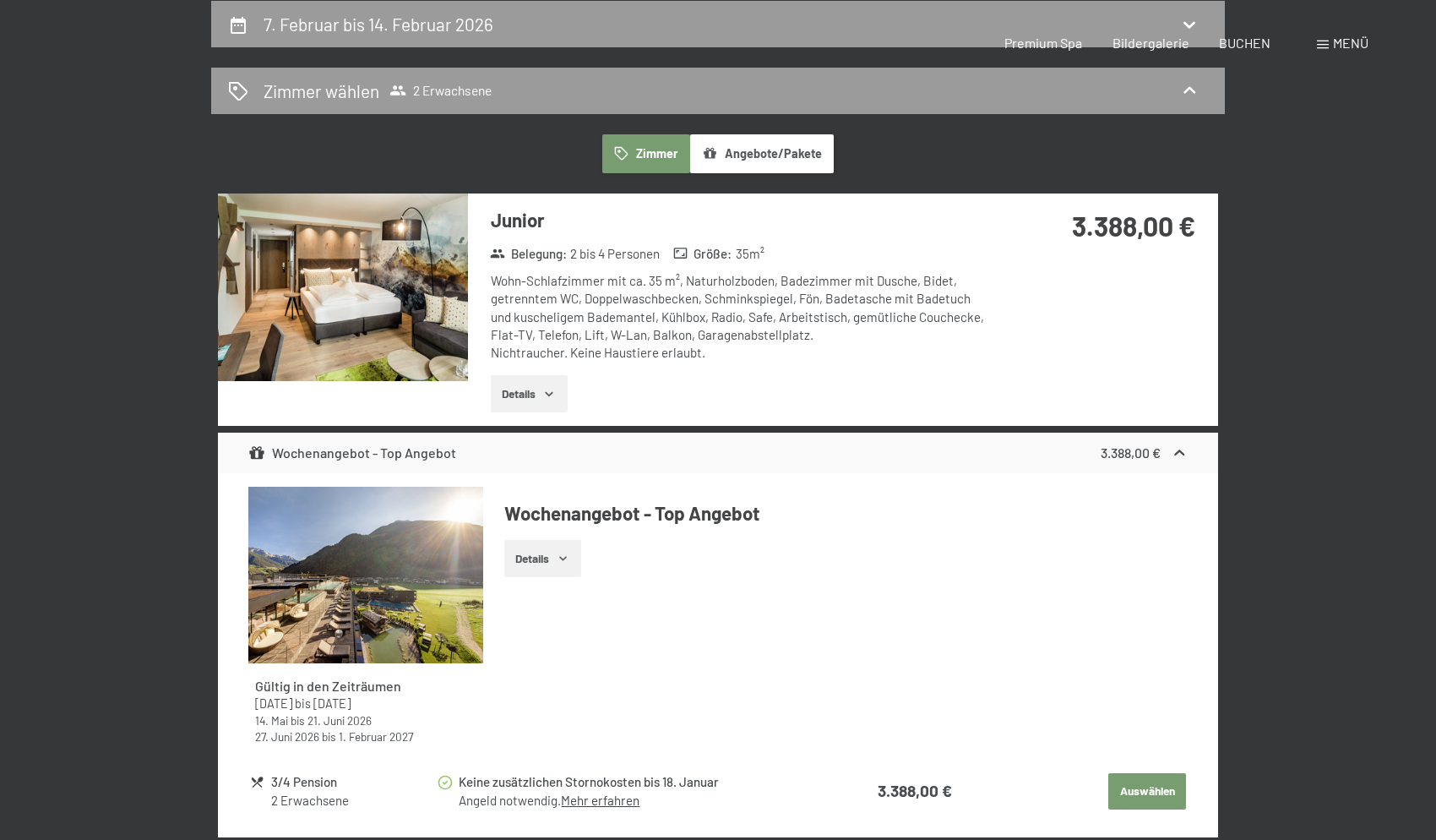
select select "[DATE]"
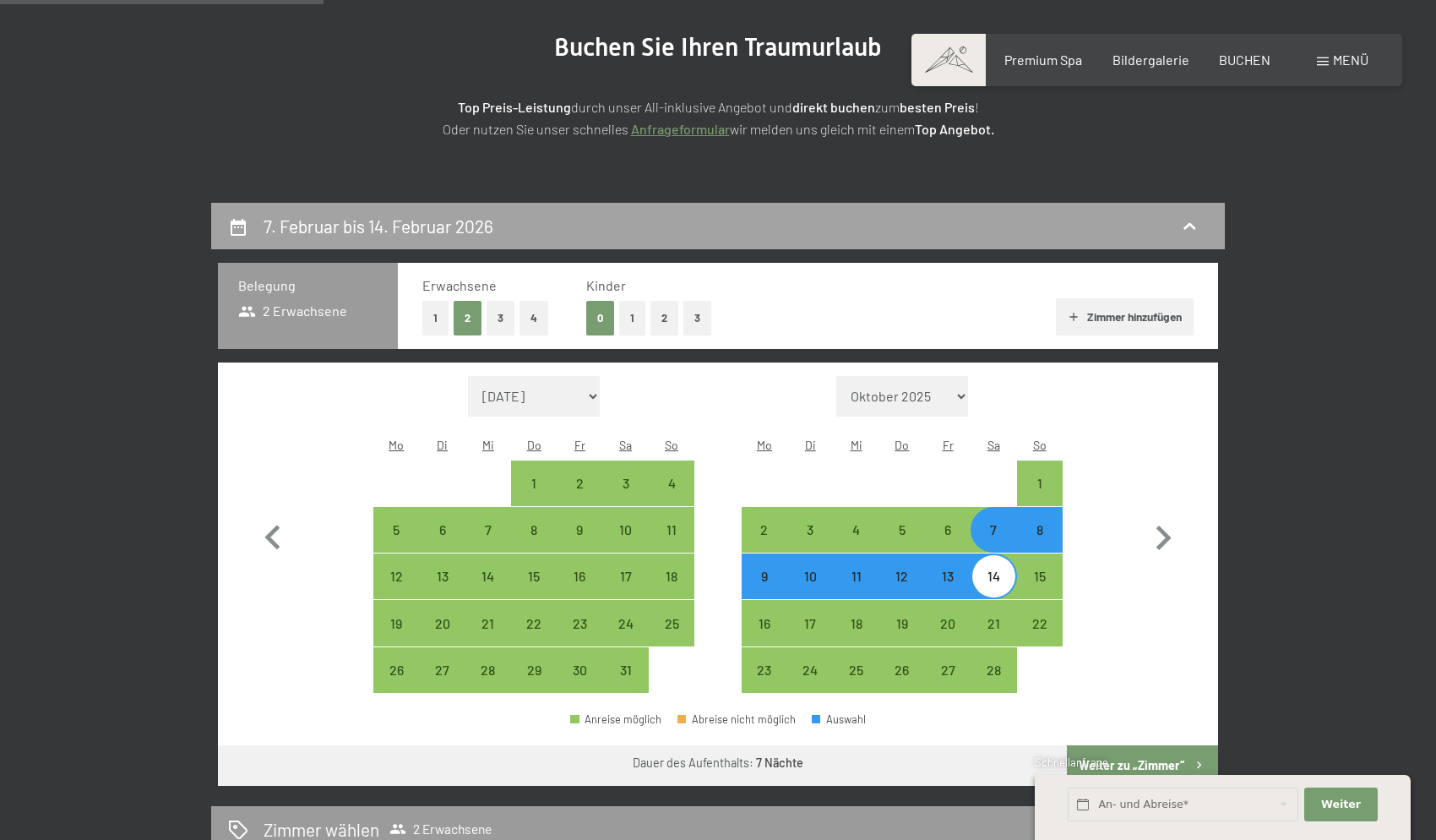
scroll to position [18, 0]
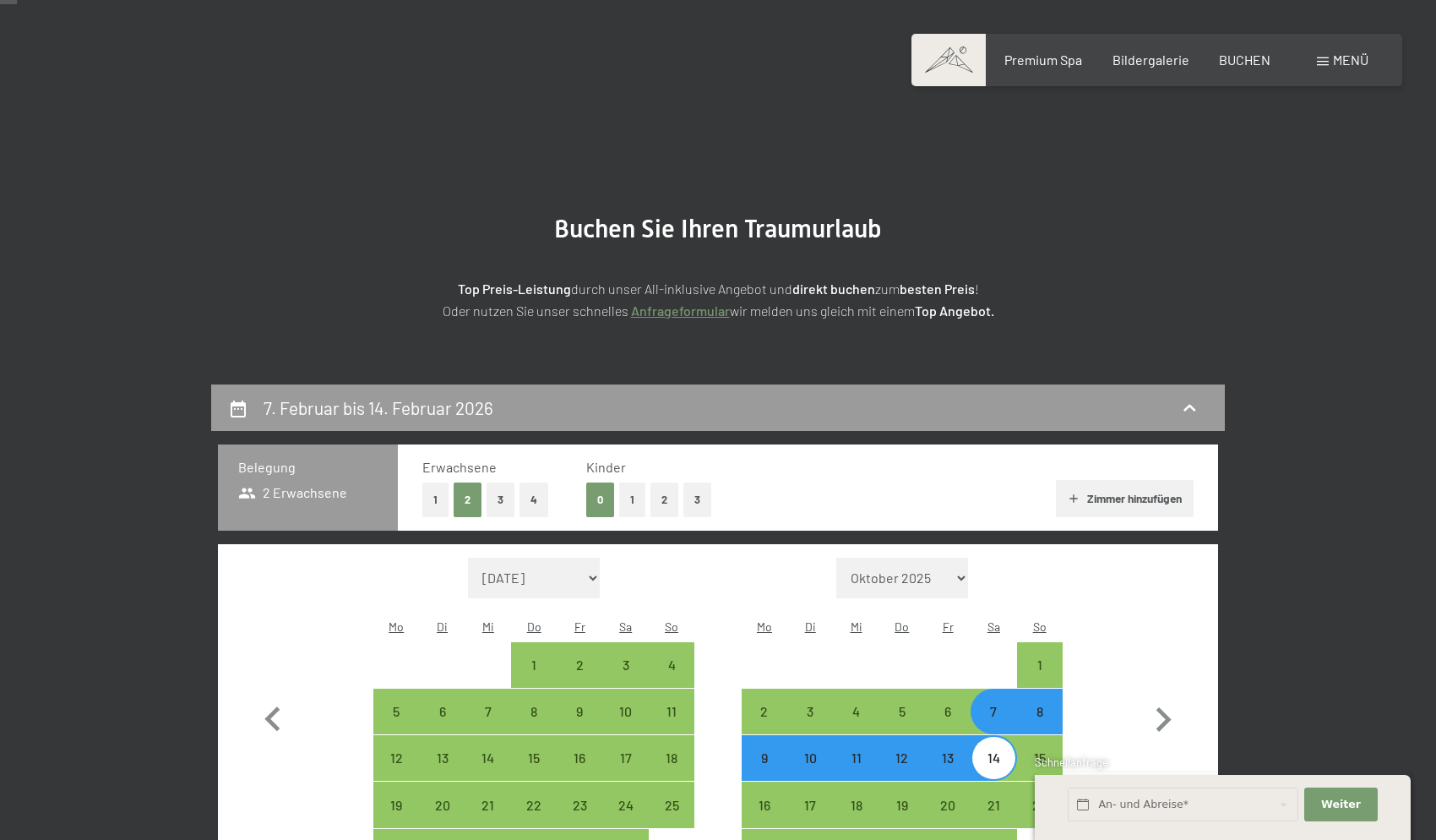
click at [275, 491] on span "2 Erwachsene" at bounding box center [292, 492] width 109 height 18
click at [285, 495] on span "2 Erwachsene" at bounding box center [292, 492] width 109 height 18
click at [639, 498] on button "1" at bounding box center [632, 500] width 26 height 35
select select "[DATE]"
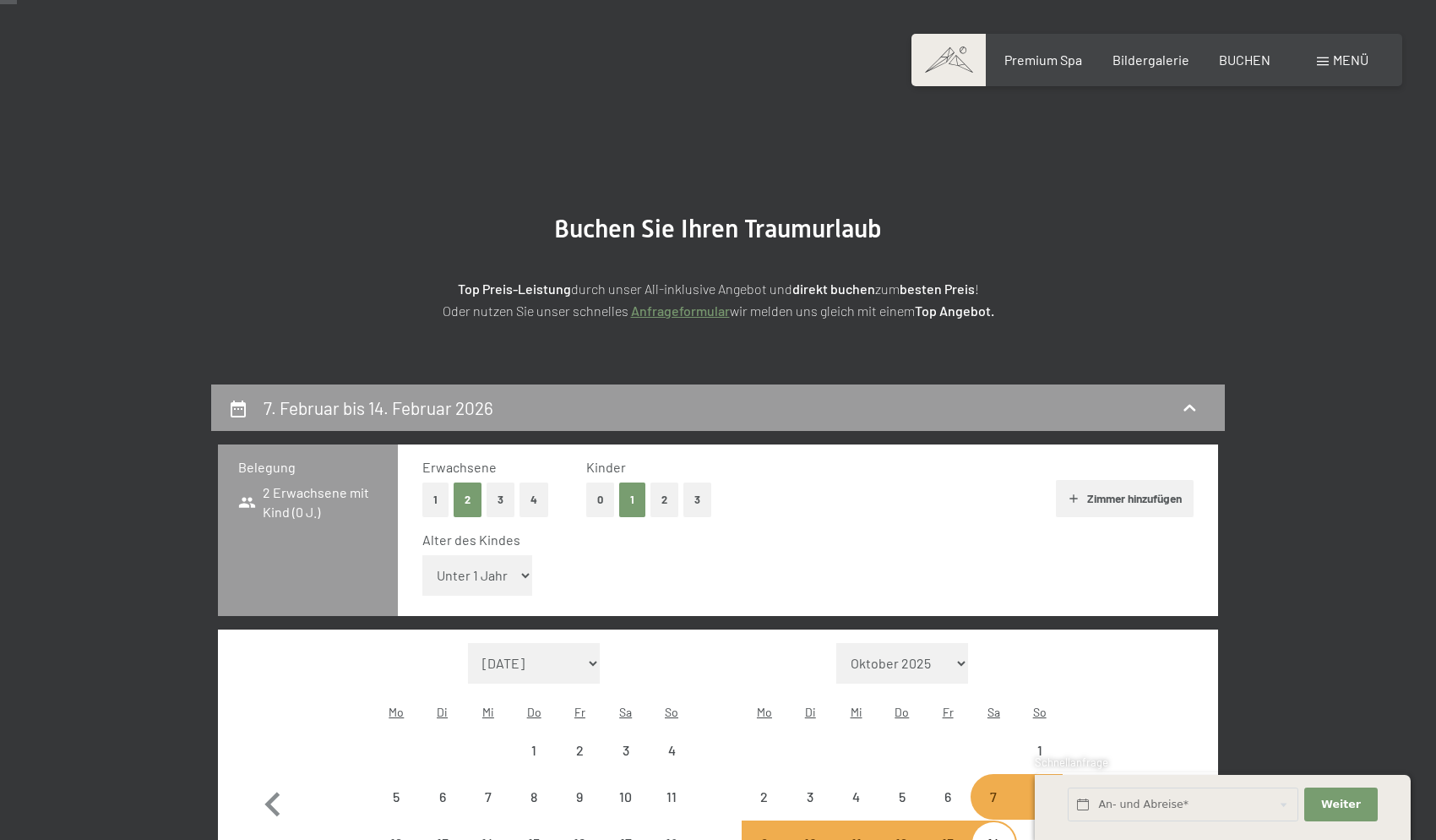
select select "[DATE]"
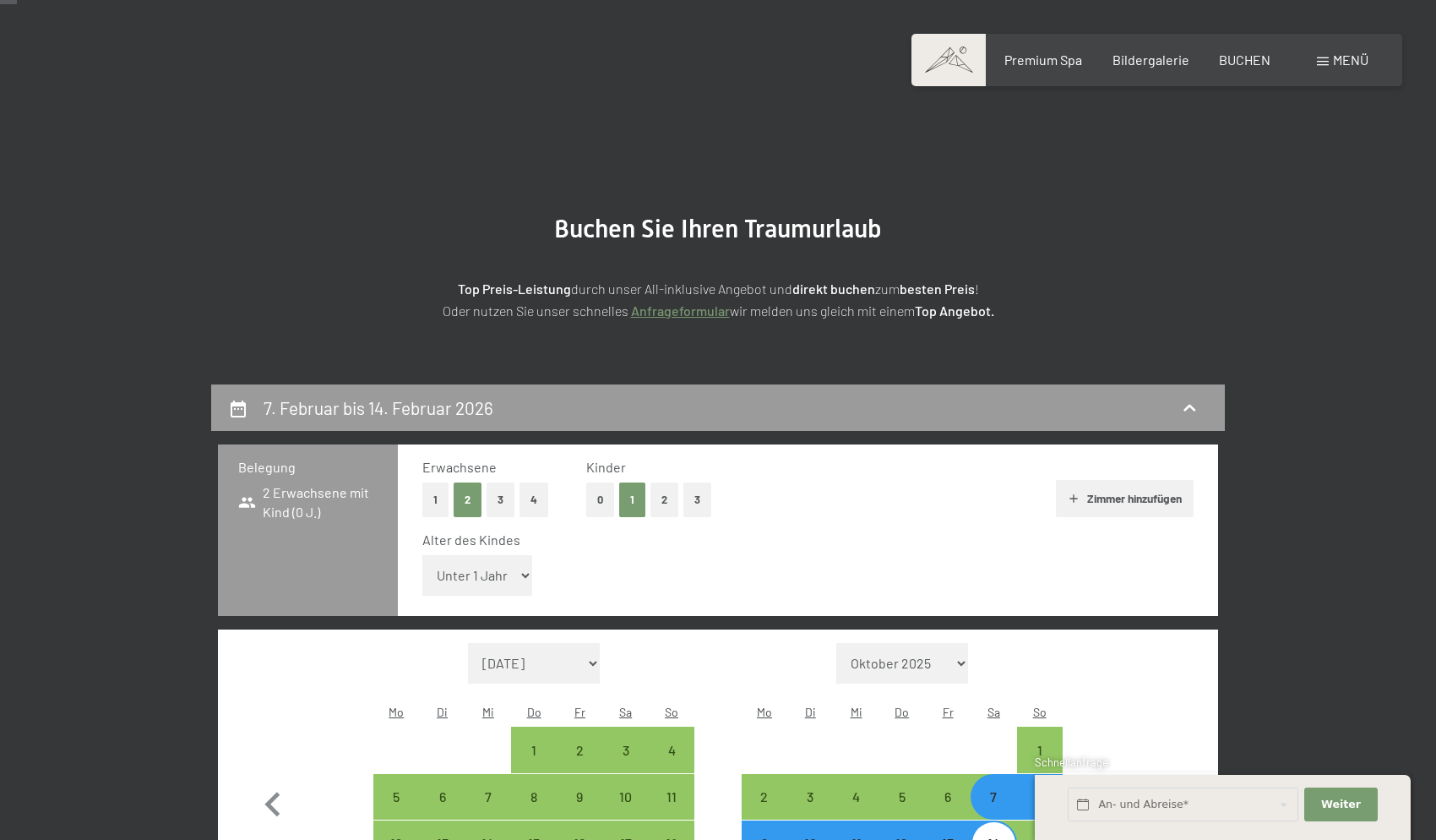
select select "10"
select select "[DATE]"
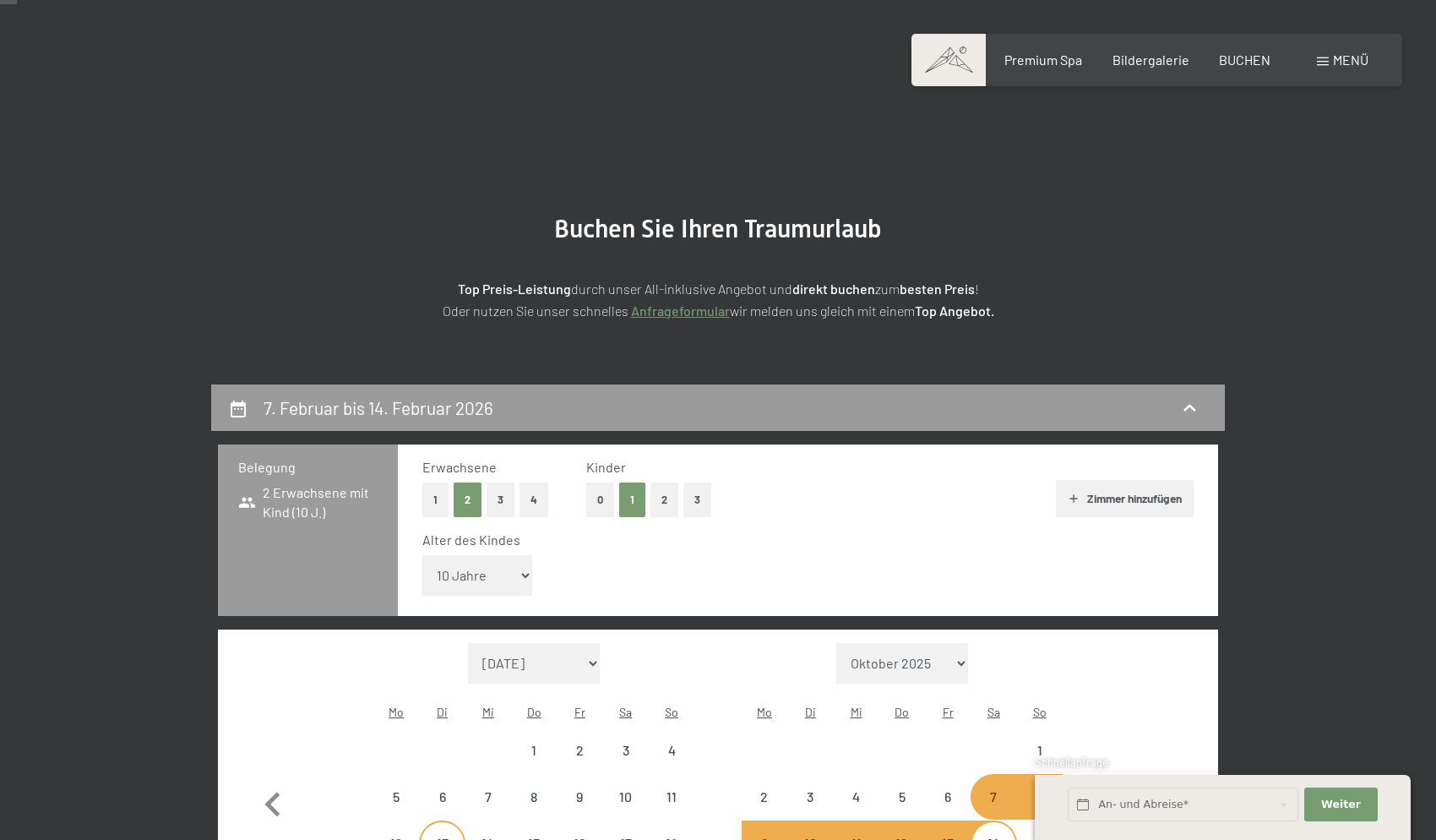
select select "[DATE]"
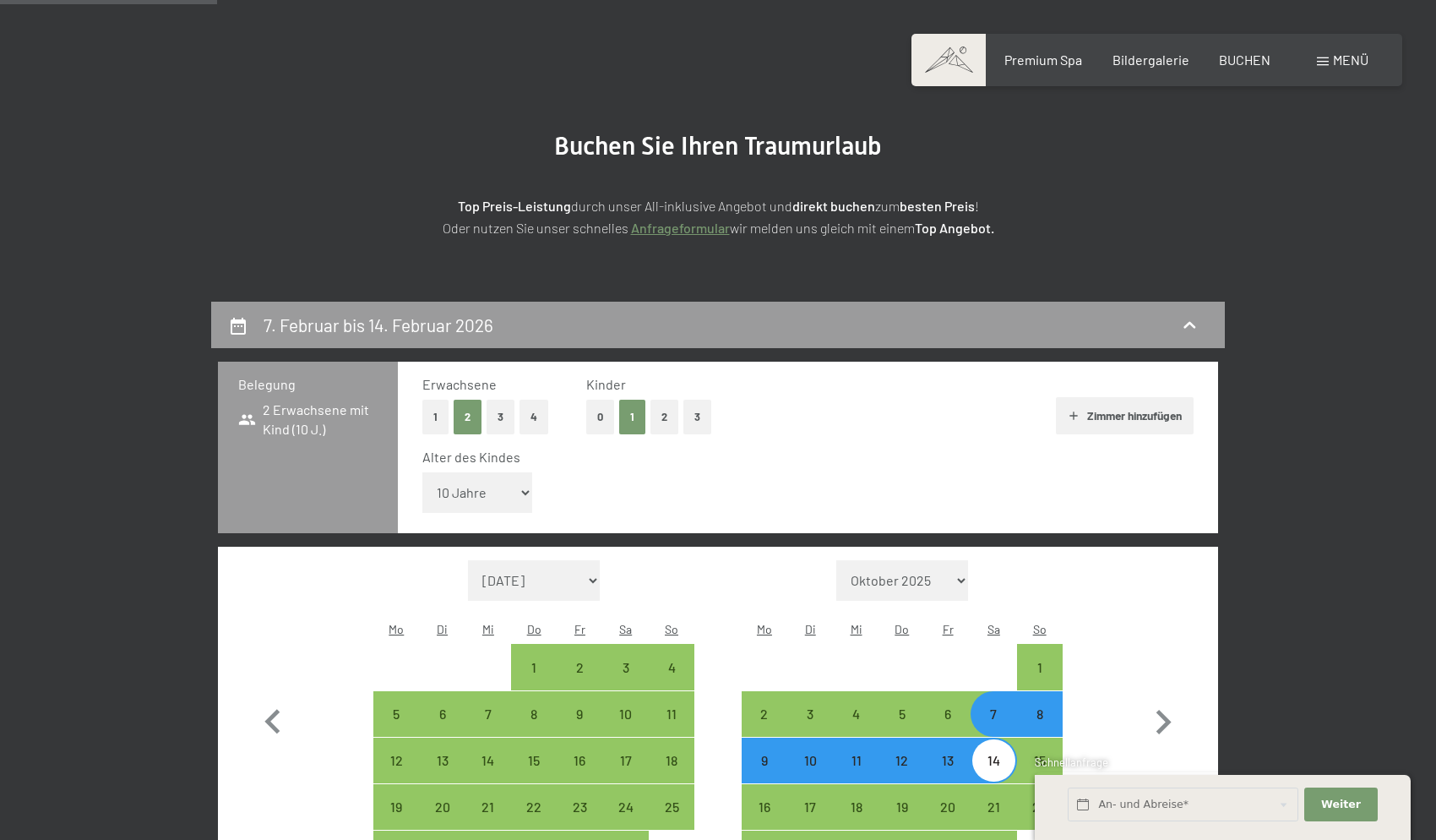
scroll to position [497, 0]
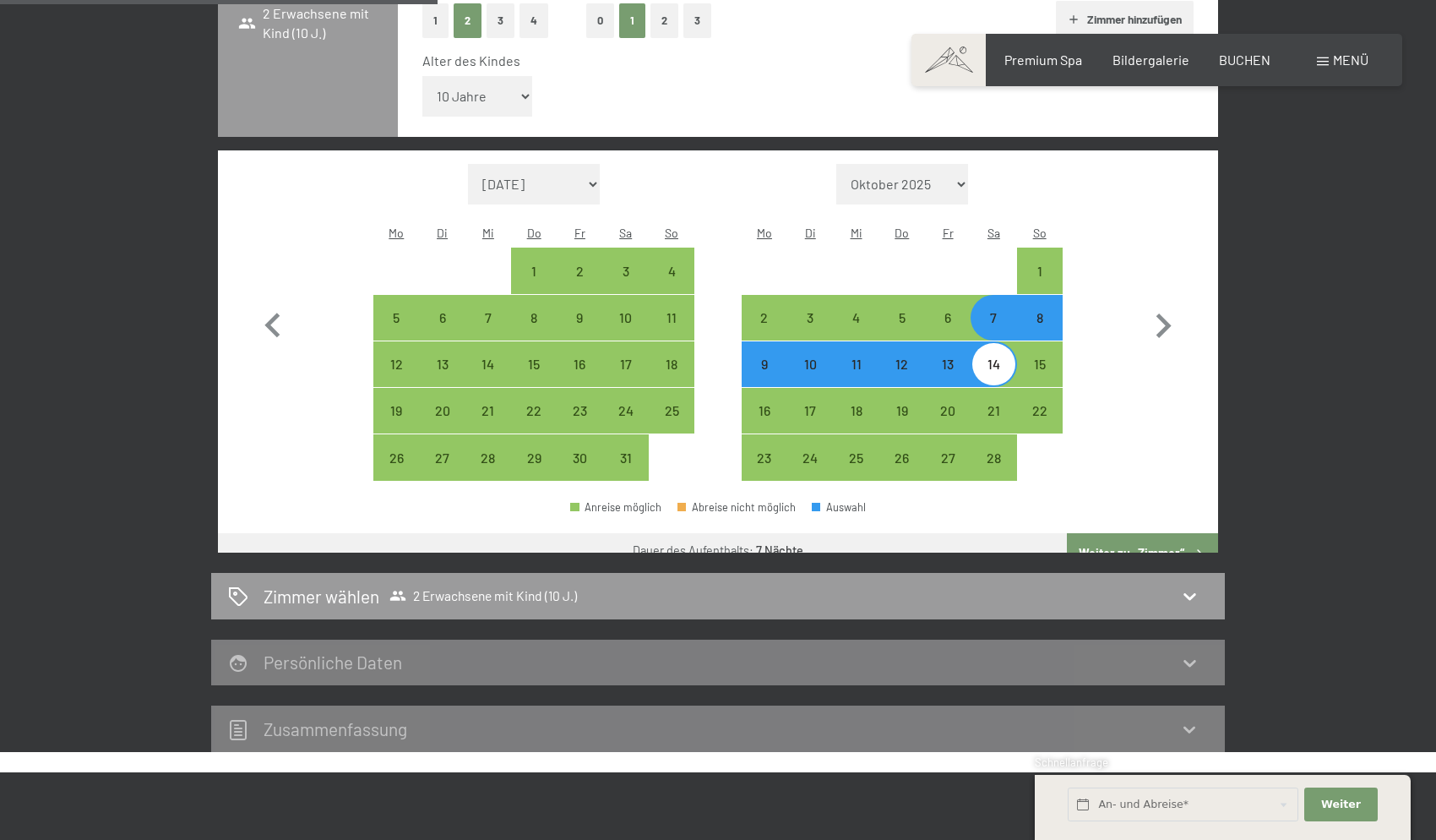
click at [1119, 533] on button "Weiter zu „Zimmer“" at bounding box center [1143, 554] width 151 height 41
select select "[DATE]"
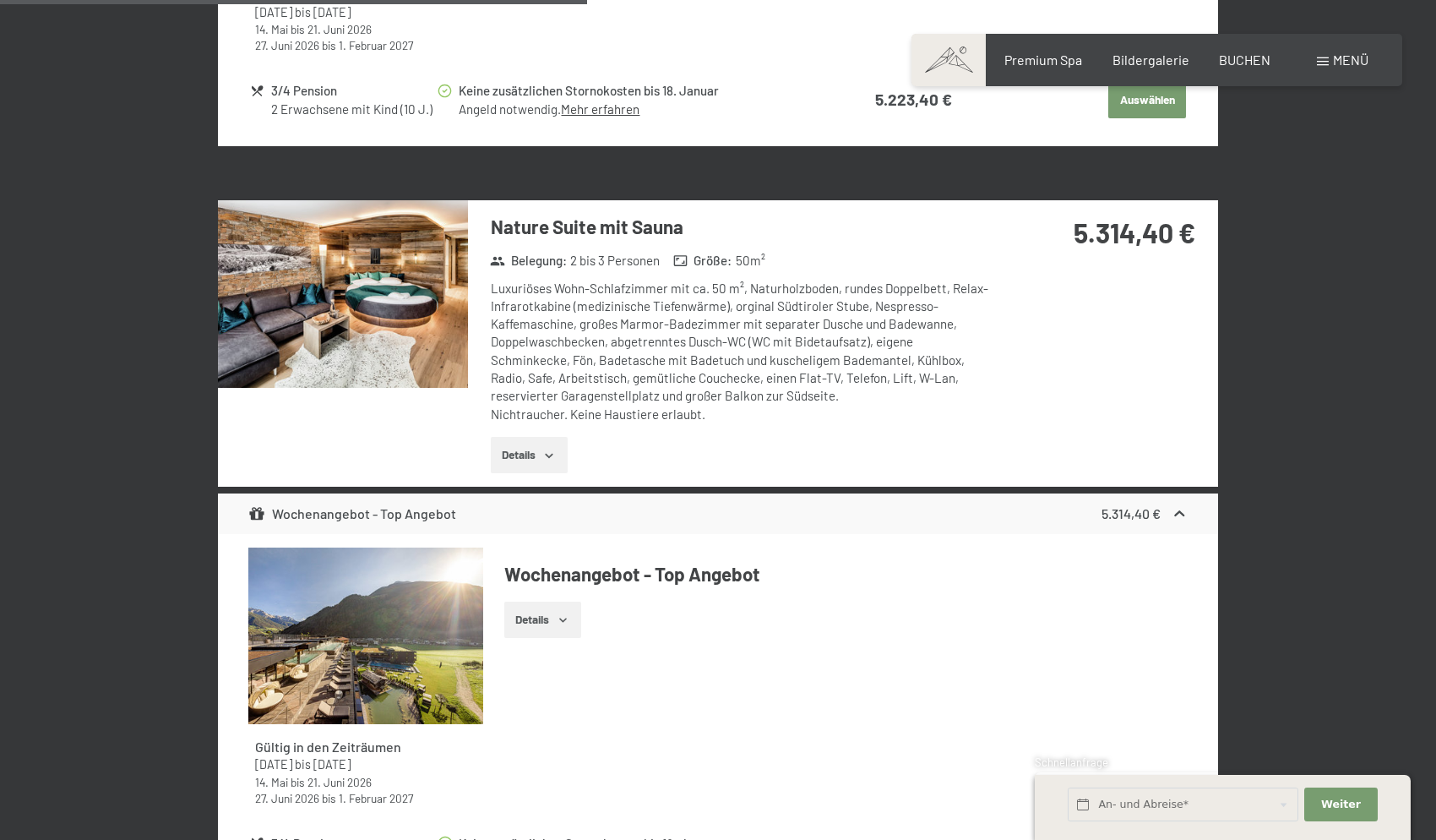
scroll to position [3048, 0]
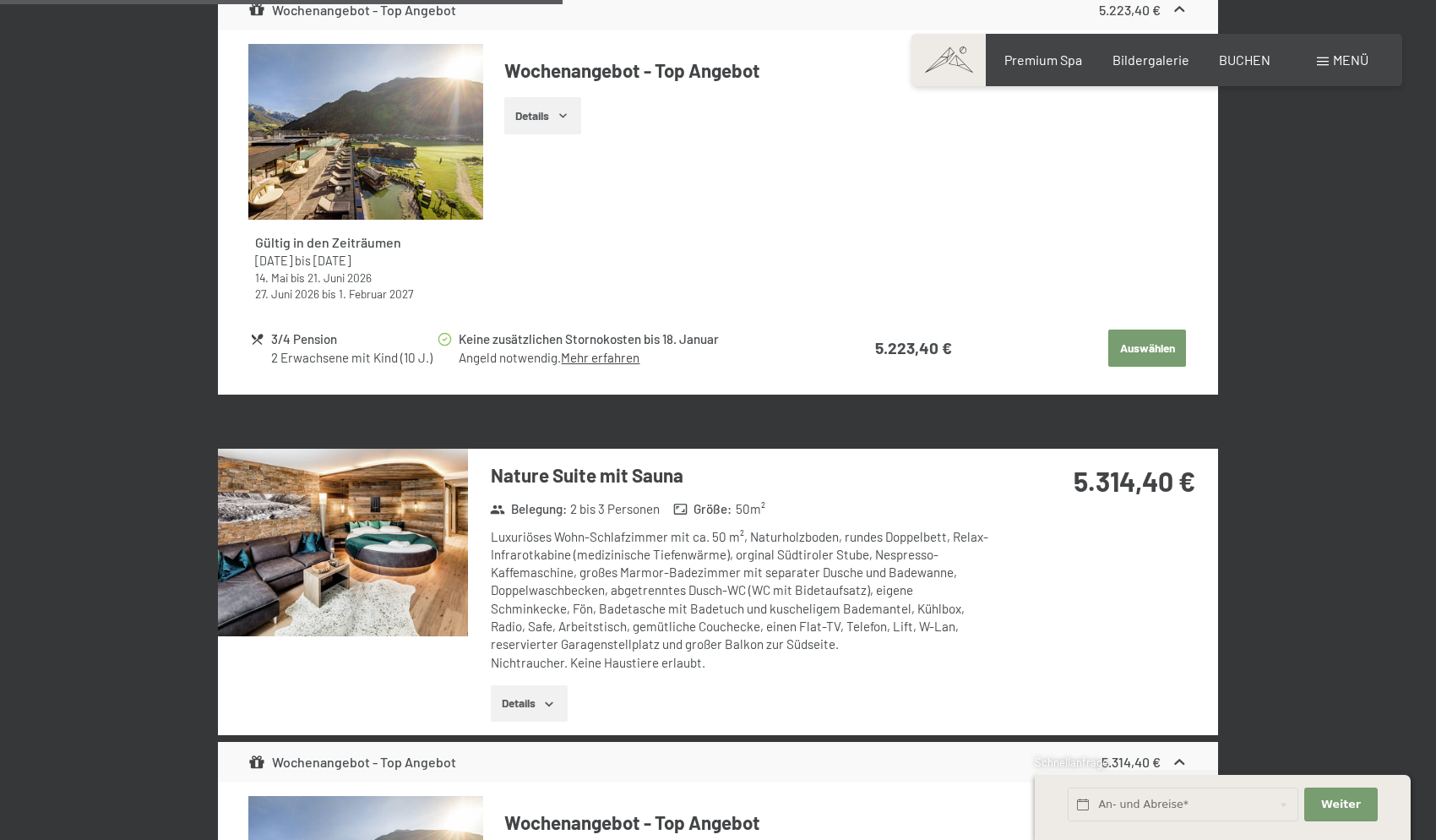
click at [340, 489] on img at bounding box center [343, 543] width 250 height 188
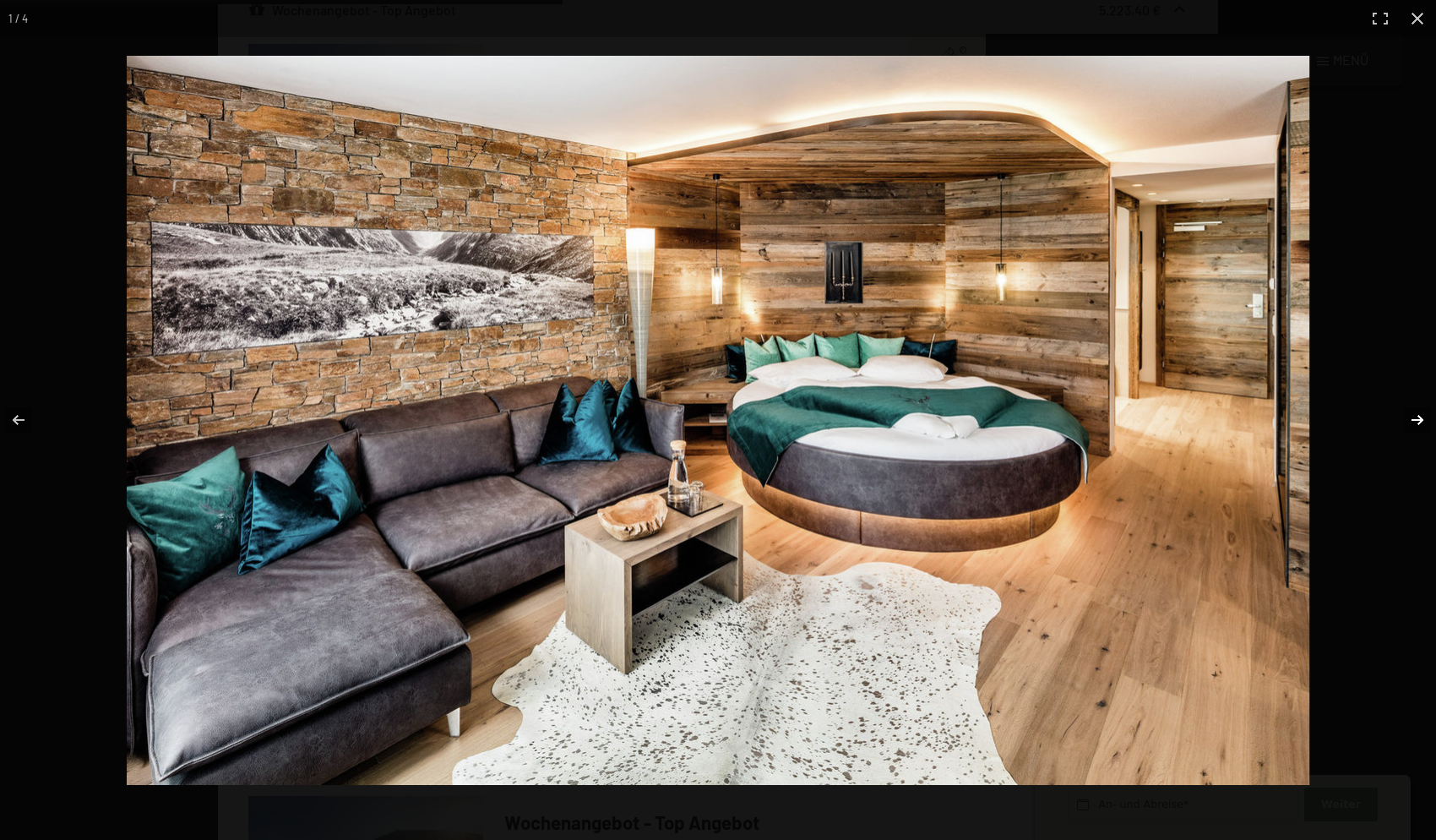
click at [1409, 421] on button "button" at bounding box center [1406, 419] width 59 height 84
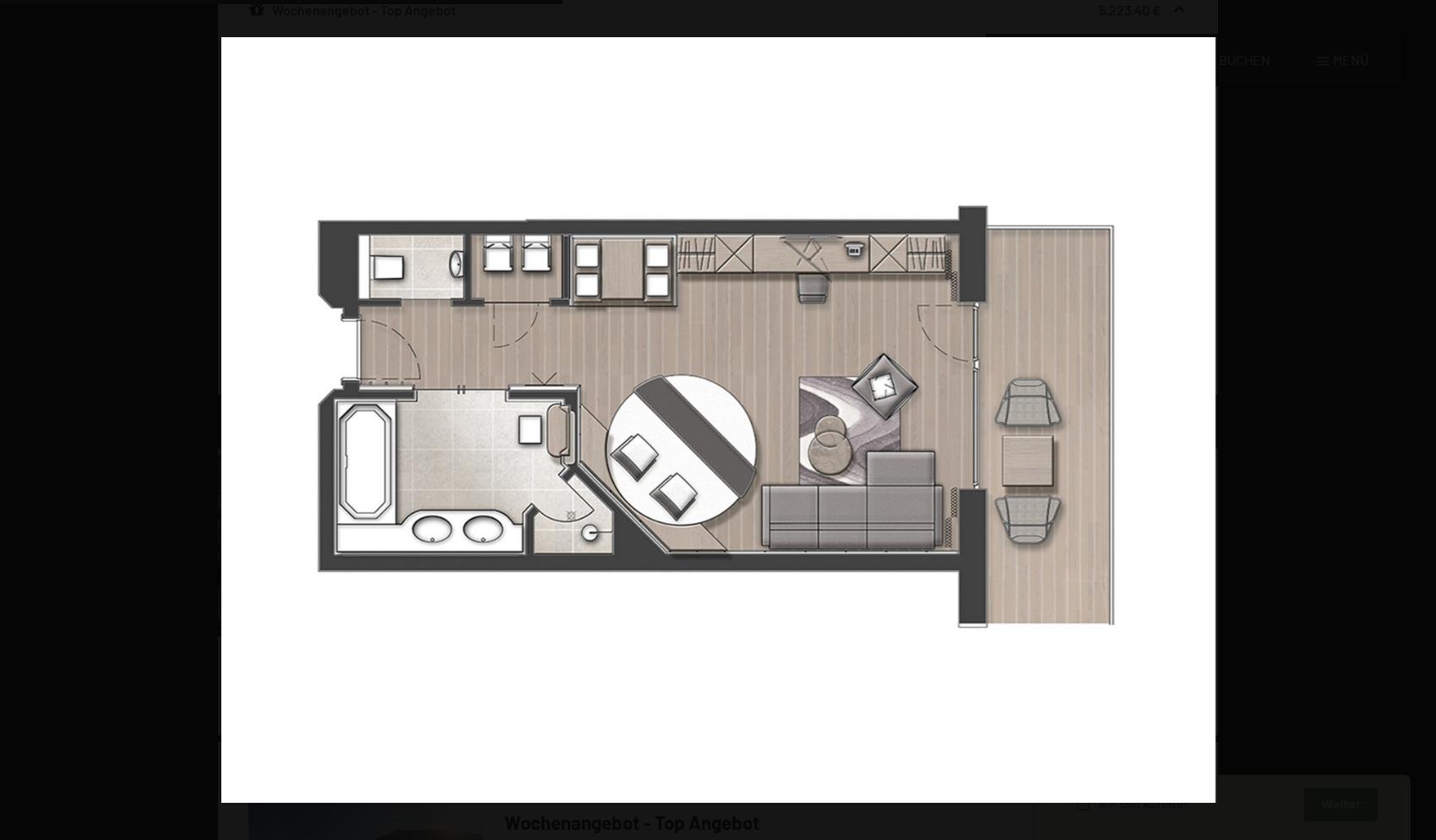
click at [1409, 421] on button "button" at bounding box center [1406, 419] width 59 height 84
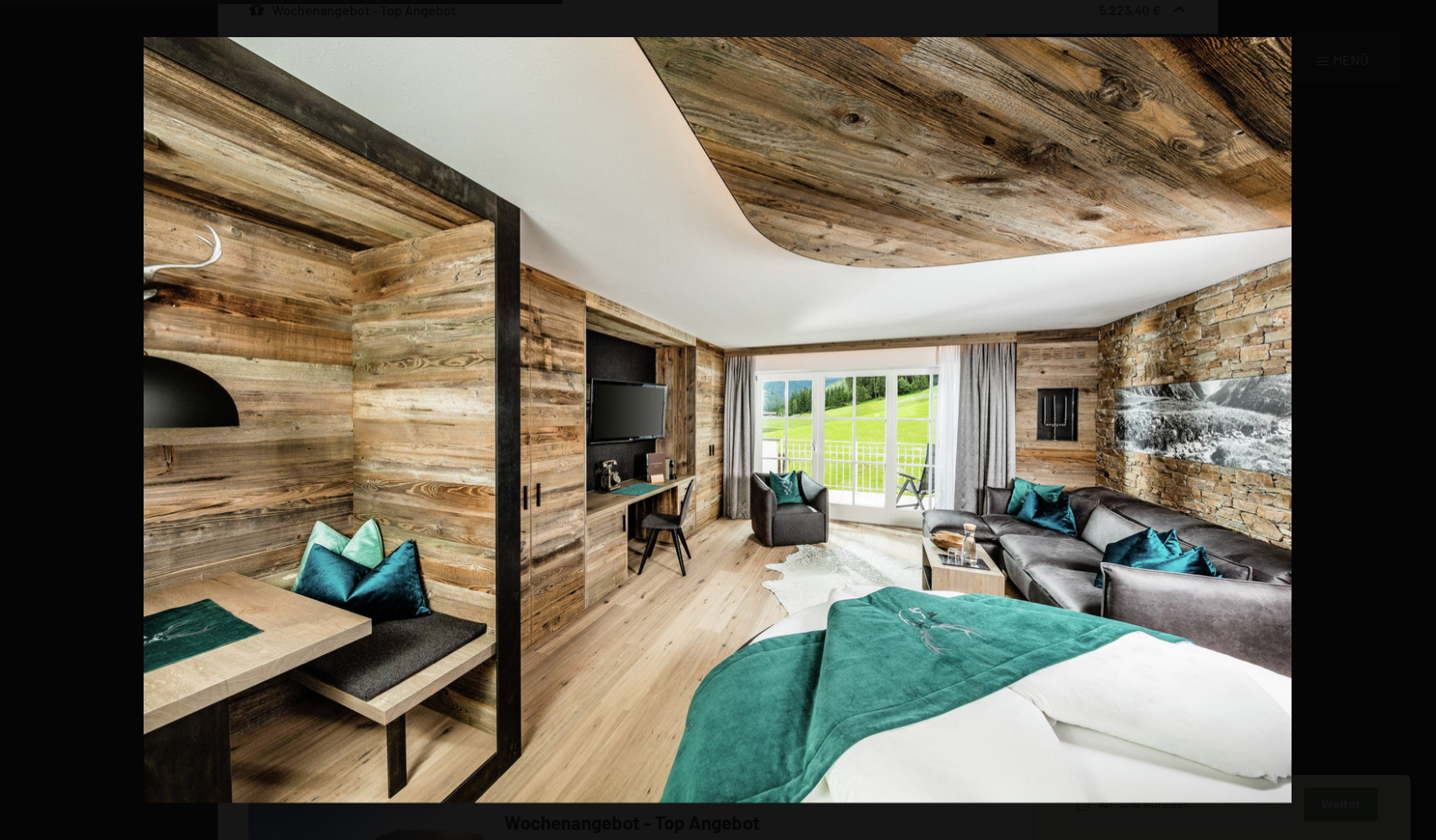
click at [1409, 421] on button "button" at bounding box center [1406, 419] width 59 height 84
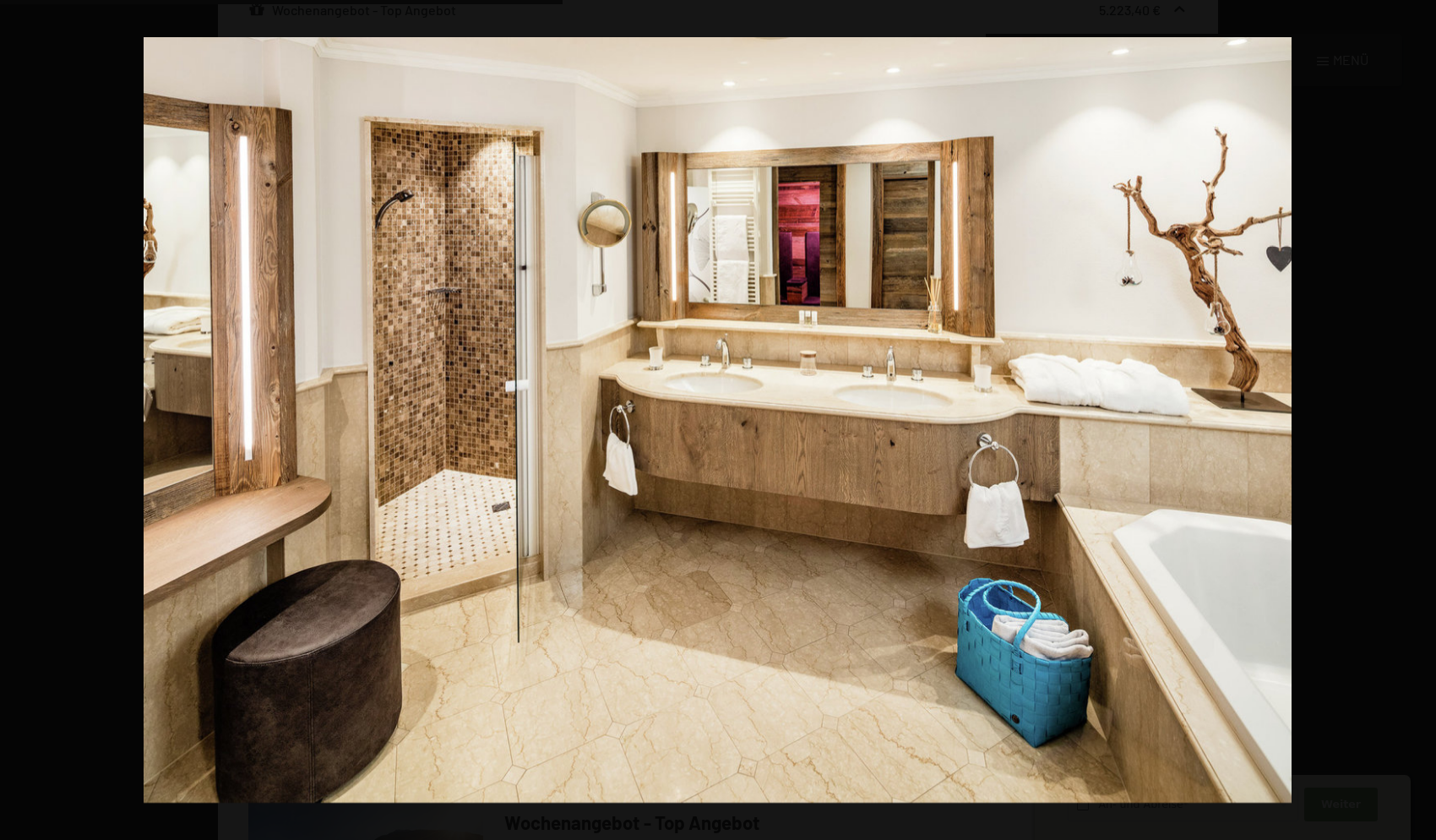
click at [1409, 421] on button "button" at bounding box center [1406, 419] width 59 height 84
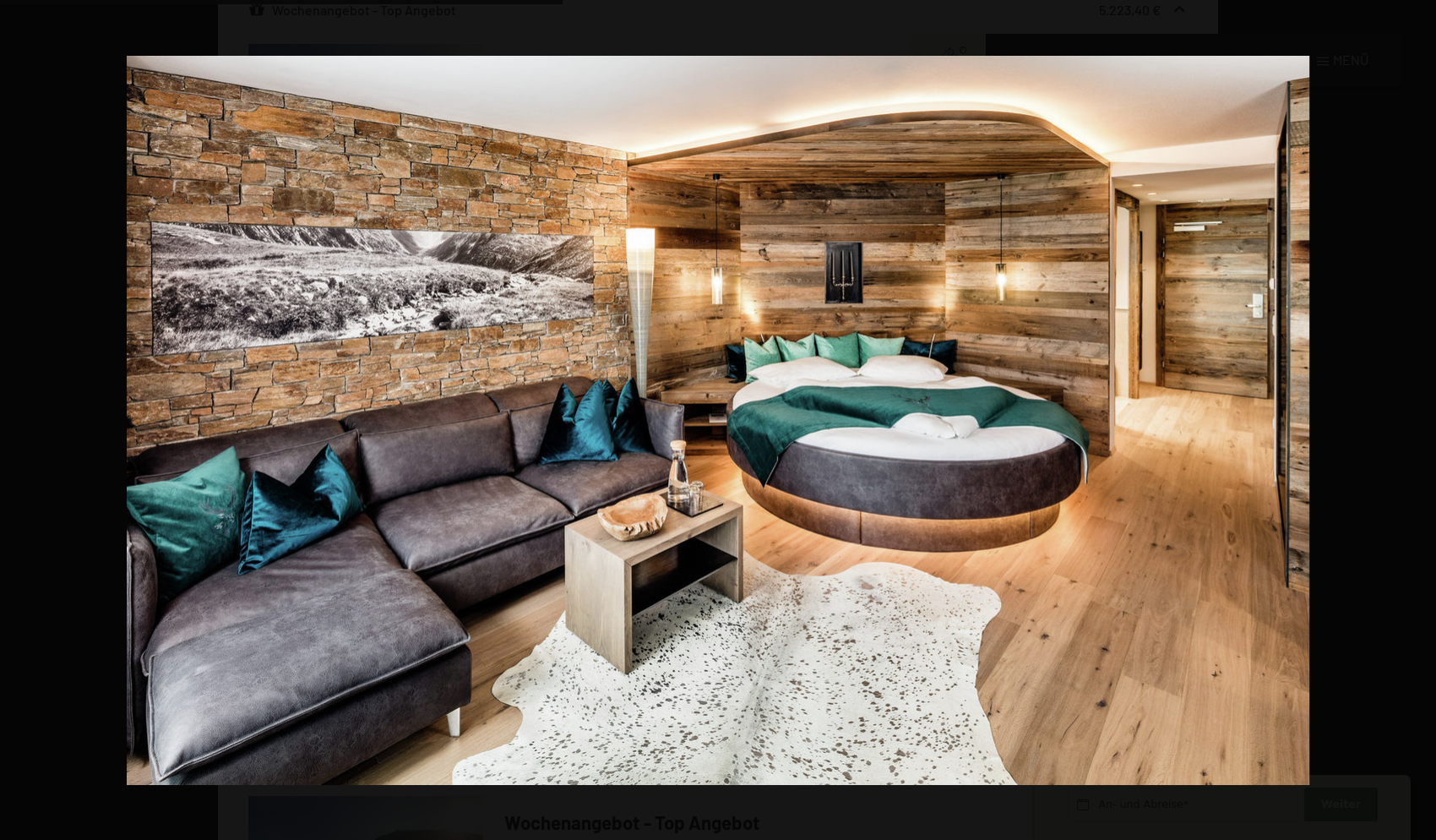
click at [1409, 421] on button "button" at bounding box center [1406, 419] width 59 height 84
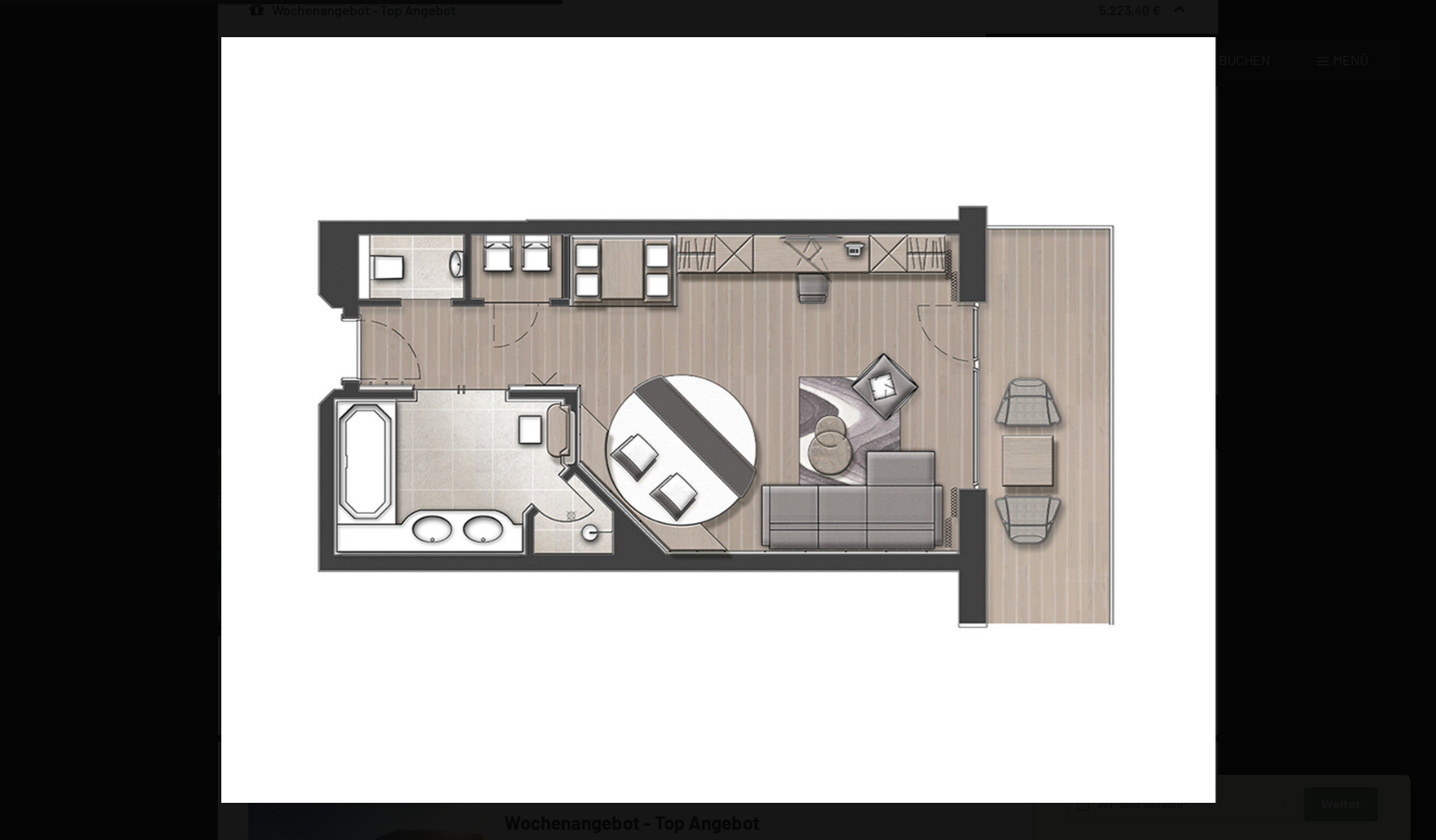
click at [1409, 421] on button "button" at bounding box center [1406, 419] width 59 height 84
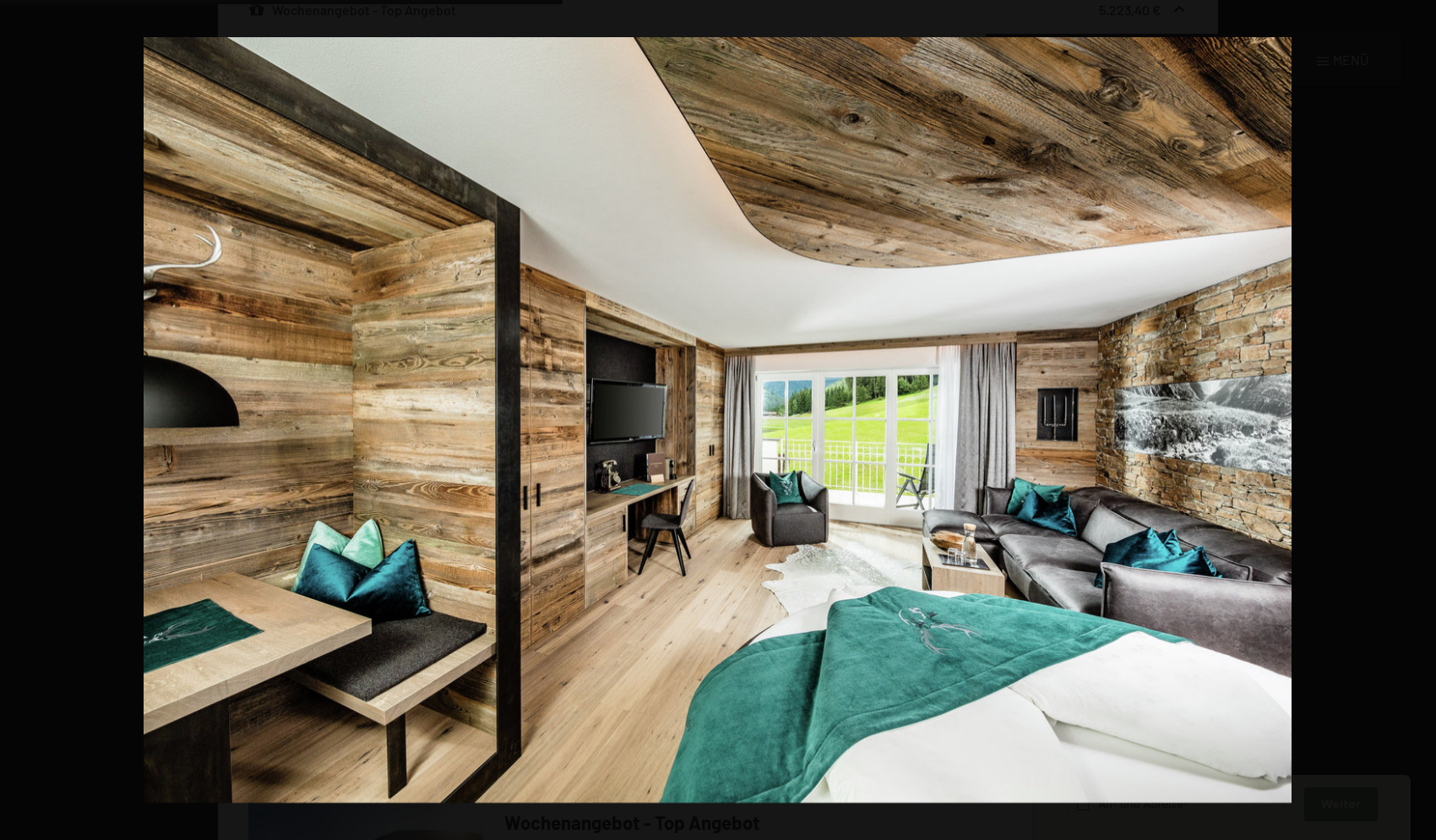
click at [1409, 421] on button "button" at bounding box center [1406, 419] width 59 height 84
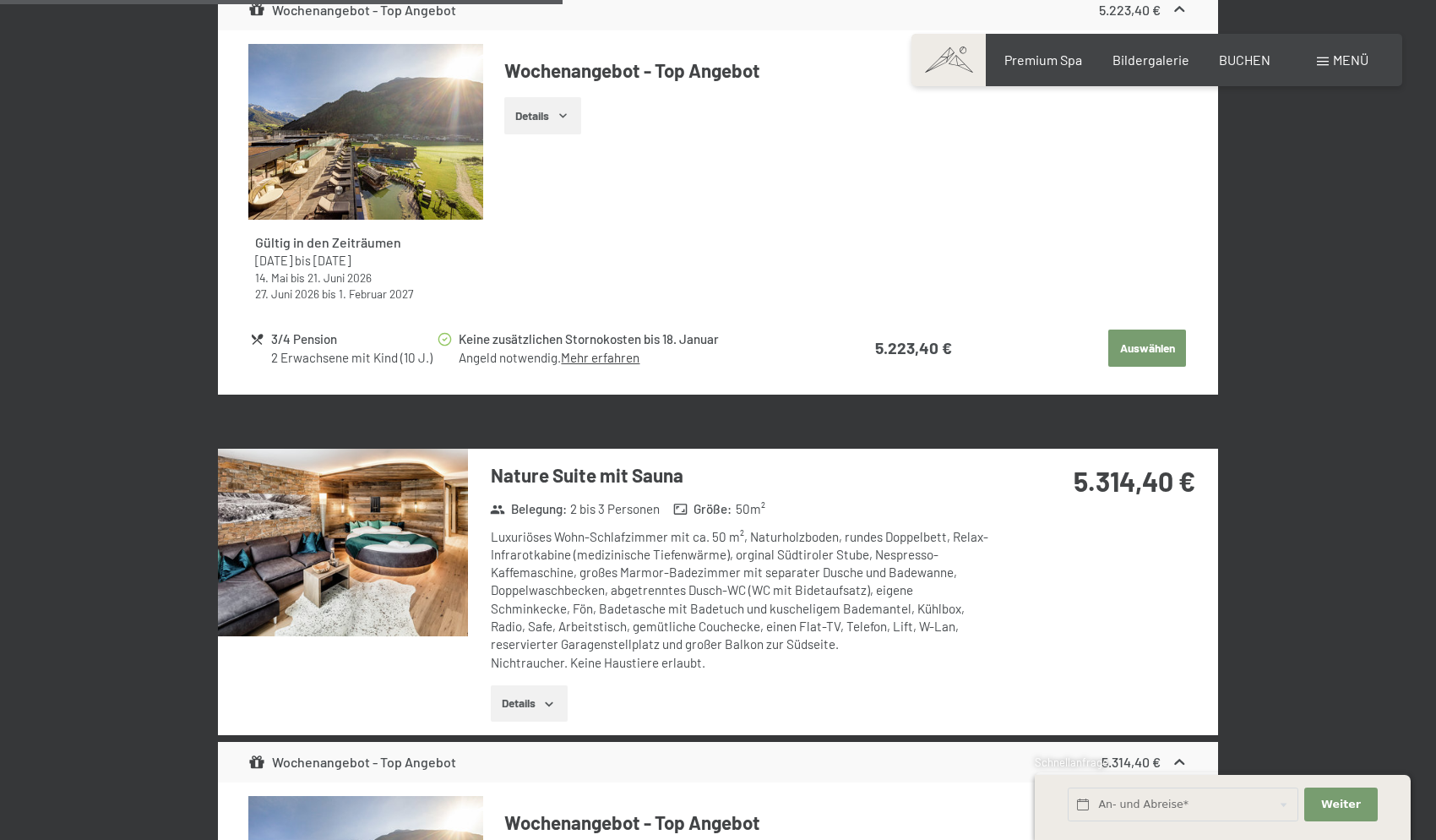
click at [0, 0] on button "button" at bounding box center [0, 0] width 0 height 0
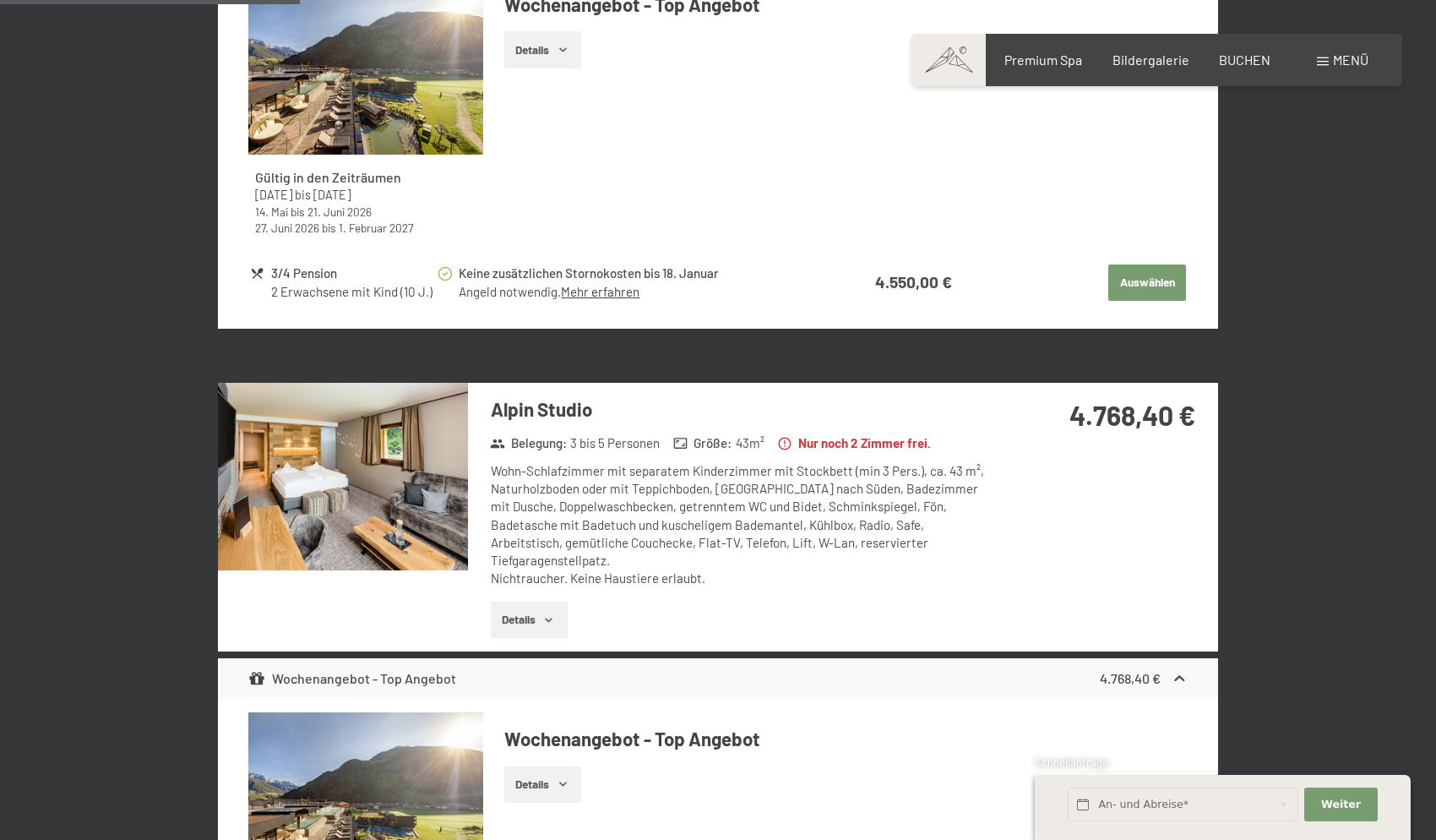
scroll to position [84, 0]
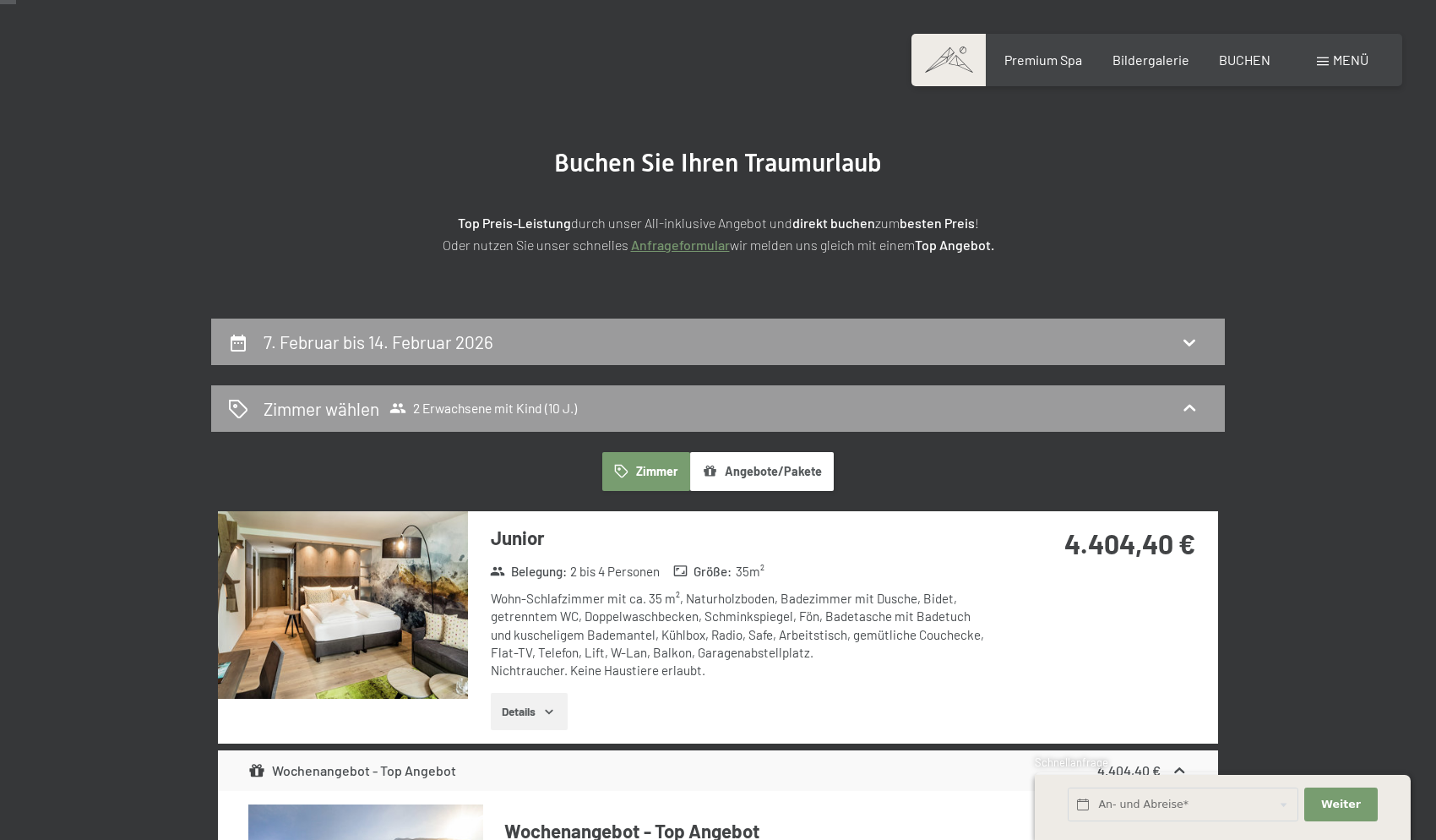
click at [395, 607] on img at bounding box center [343, 605] width 250 height 188
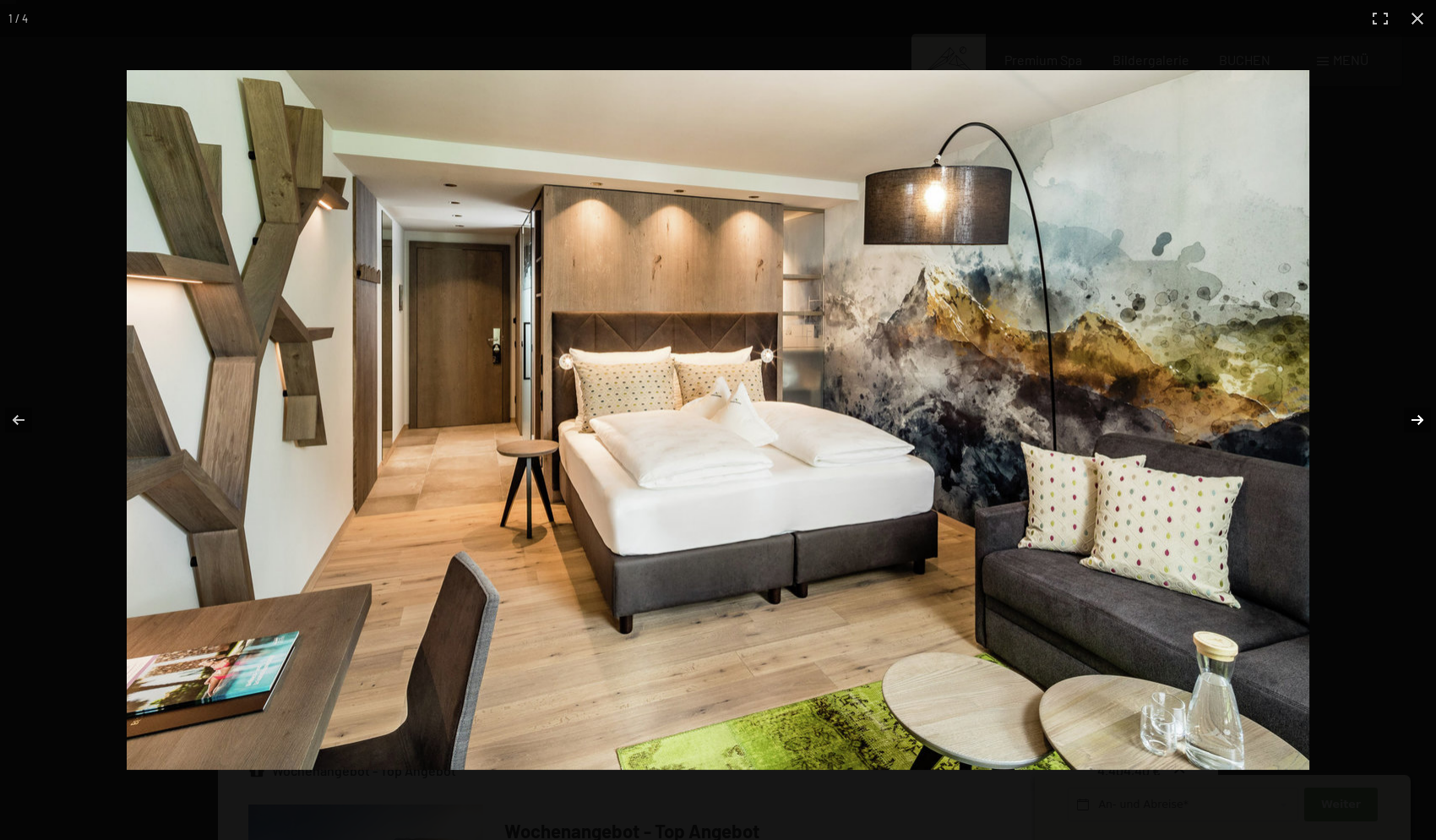
click at [1425, 421] on button "button" at bounding box center [1406, 419] width 59 height 84
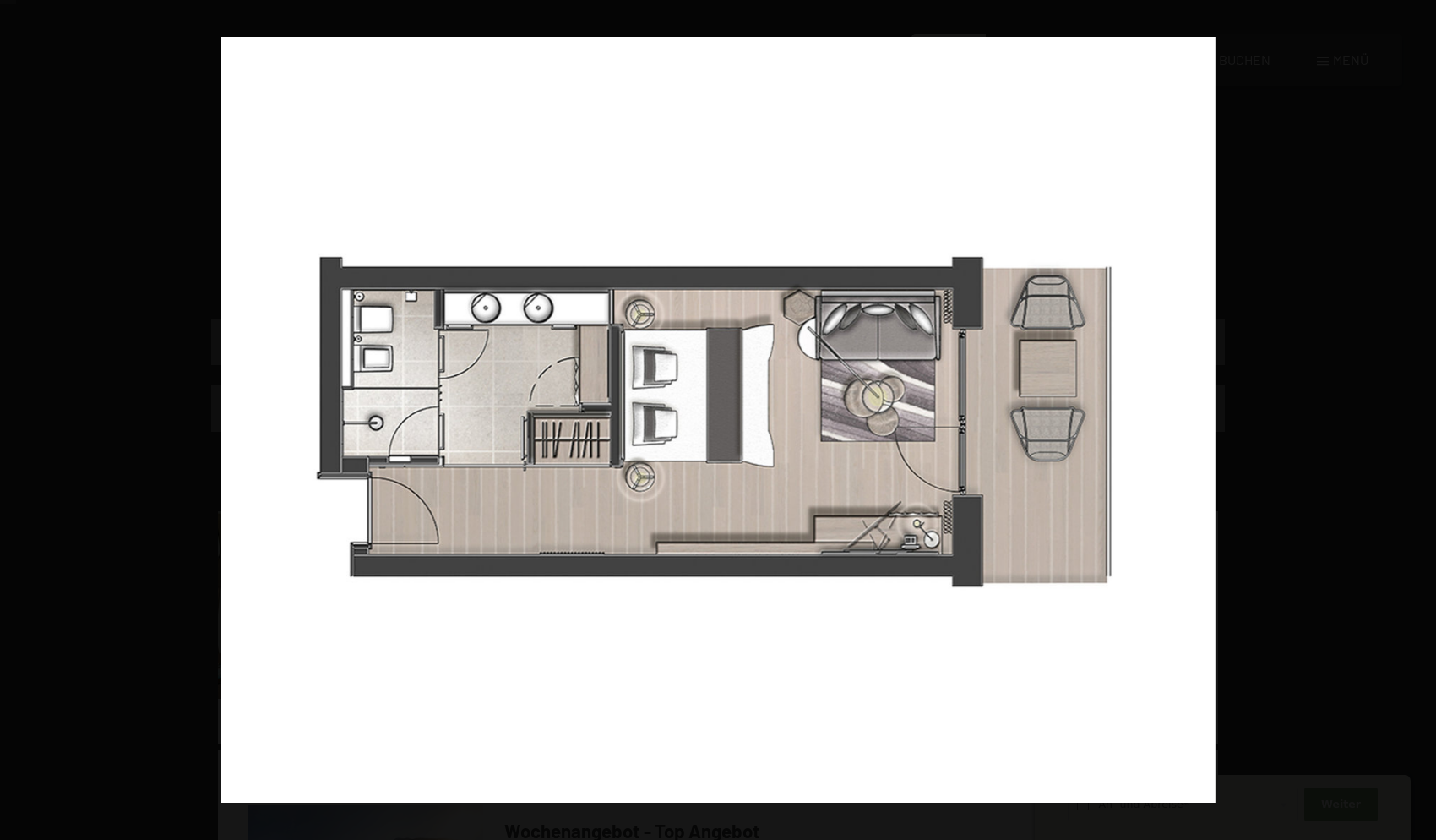
click at [1425, 421] on button "button" at bounding box center [1406, 419] width 59 height 84
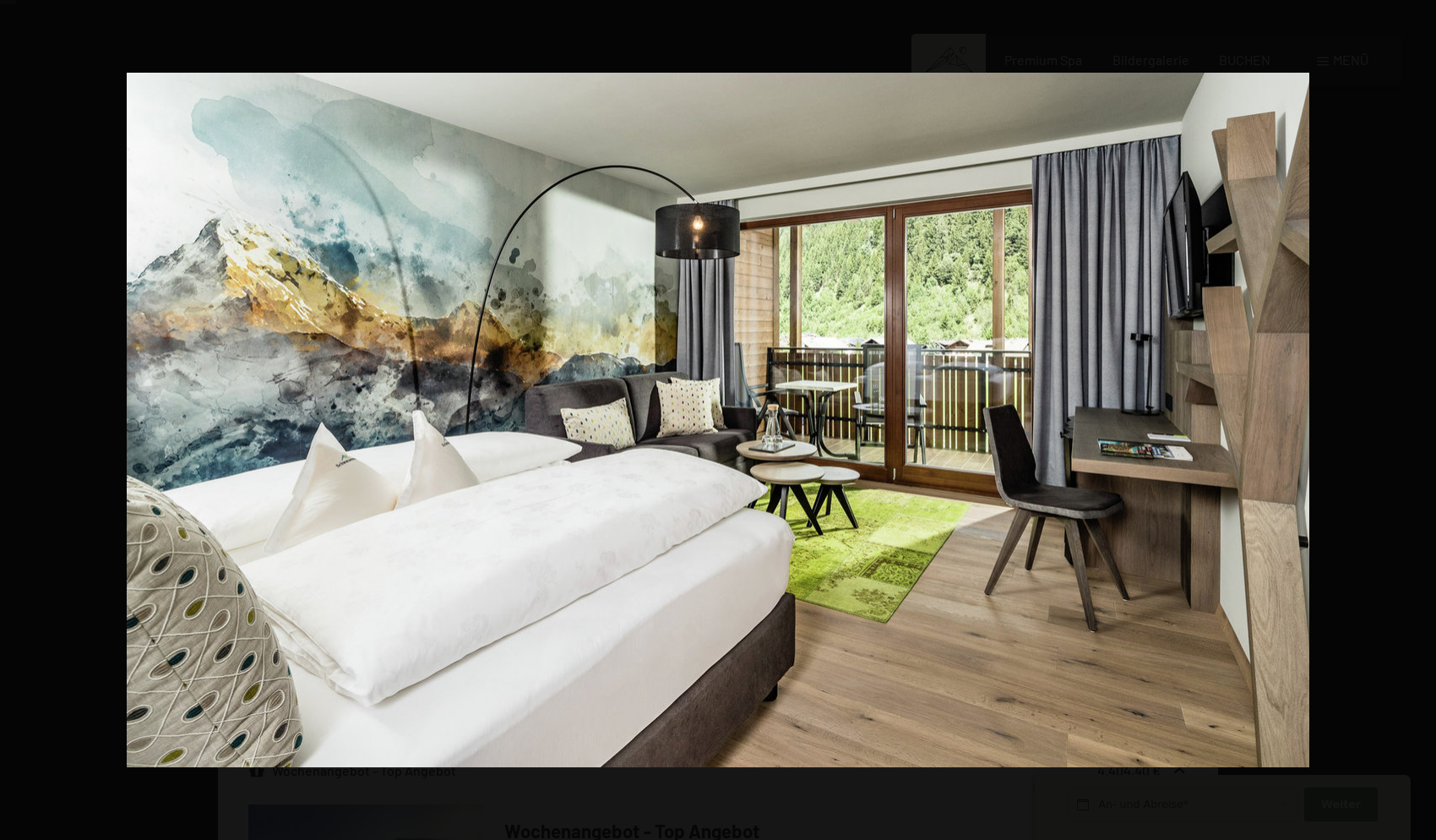
click at [1425, 421] on button "button" at bounding box center [1406, 419] width 59 height 84
